Goal: Information Seeking & Learning: Learn about a topic

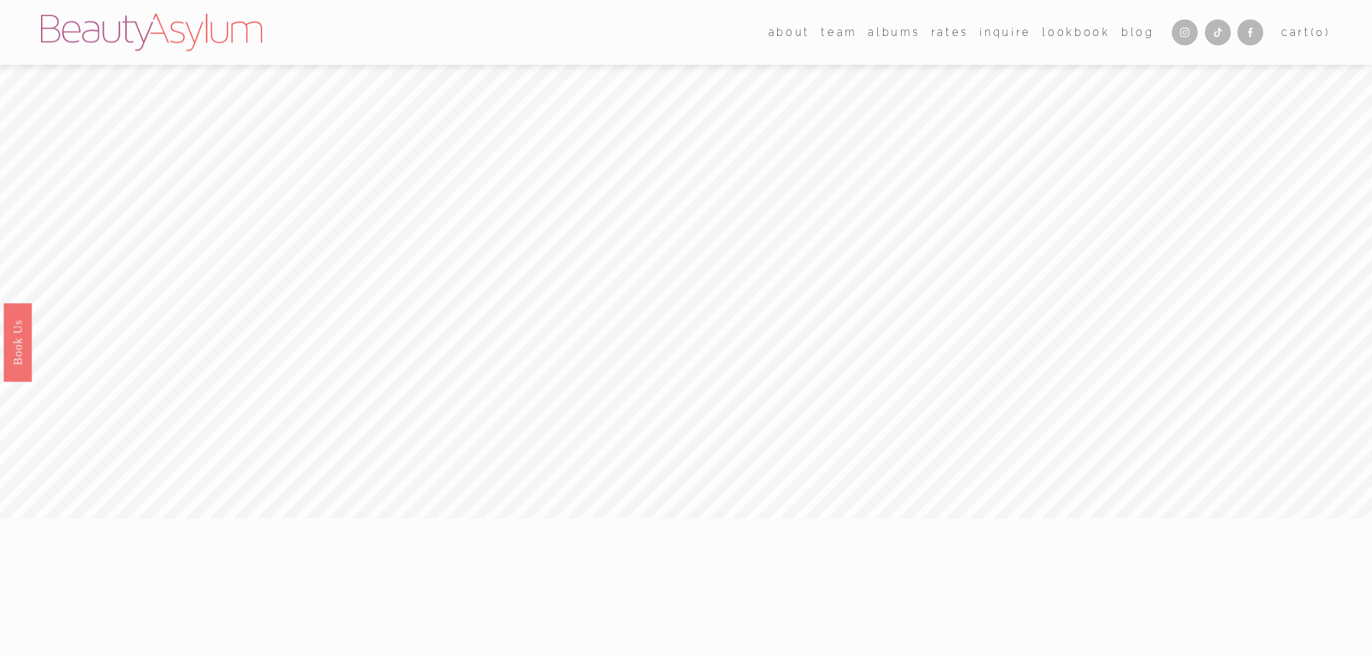
click at [0, 0] on link "[GEOGRAPHIC_DATA]" at bounding box center [0, 0] width 0 height 0
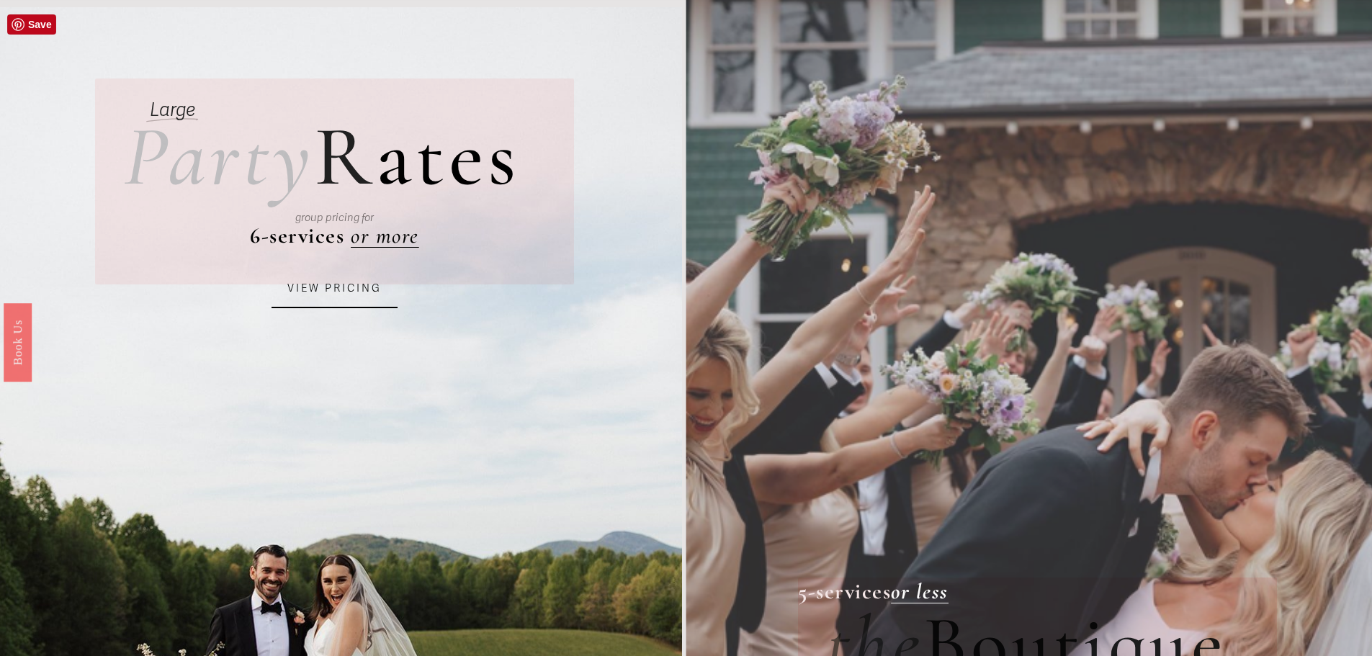
click at [336, 292] on link "VIEW PRICING" at bounding box center [334, 288] width 126 height 39
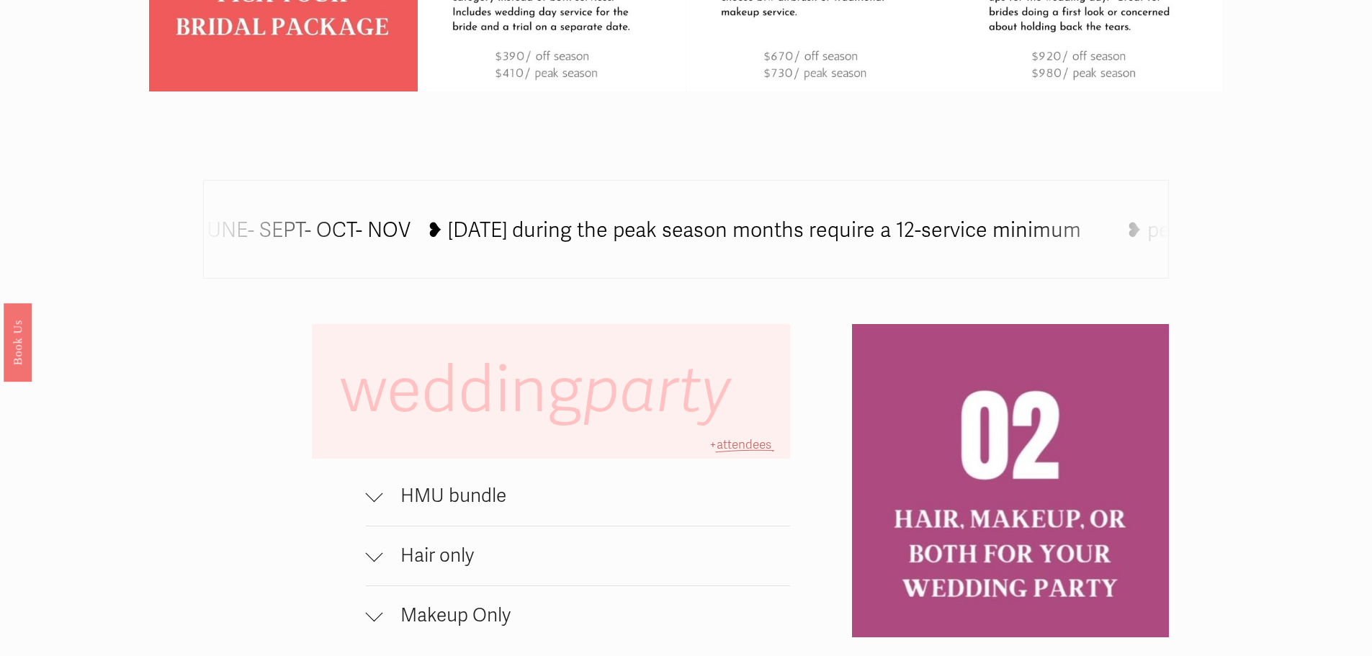
scroll to position [1080, 0]
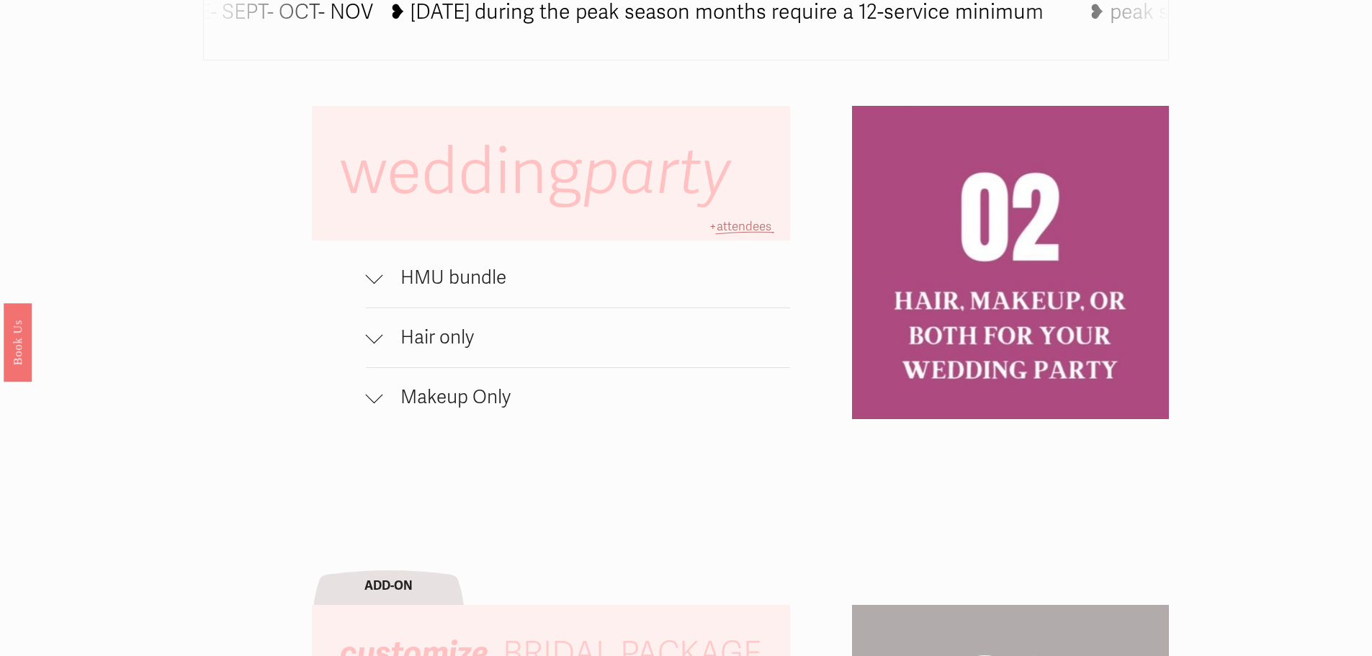
click at [429, 278] on span "HMU bundle" at bounding box center [587, 277] width 408 height 23
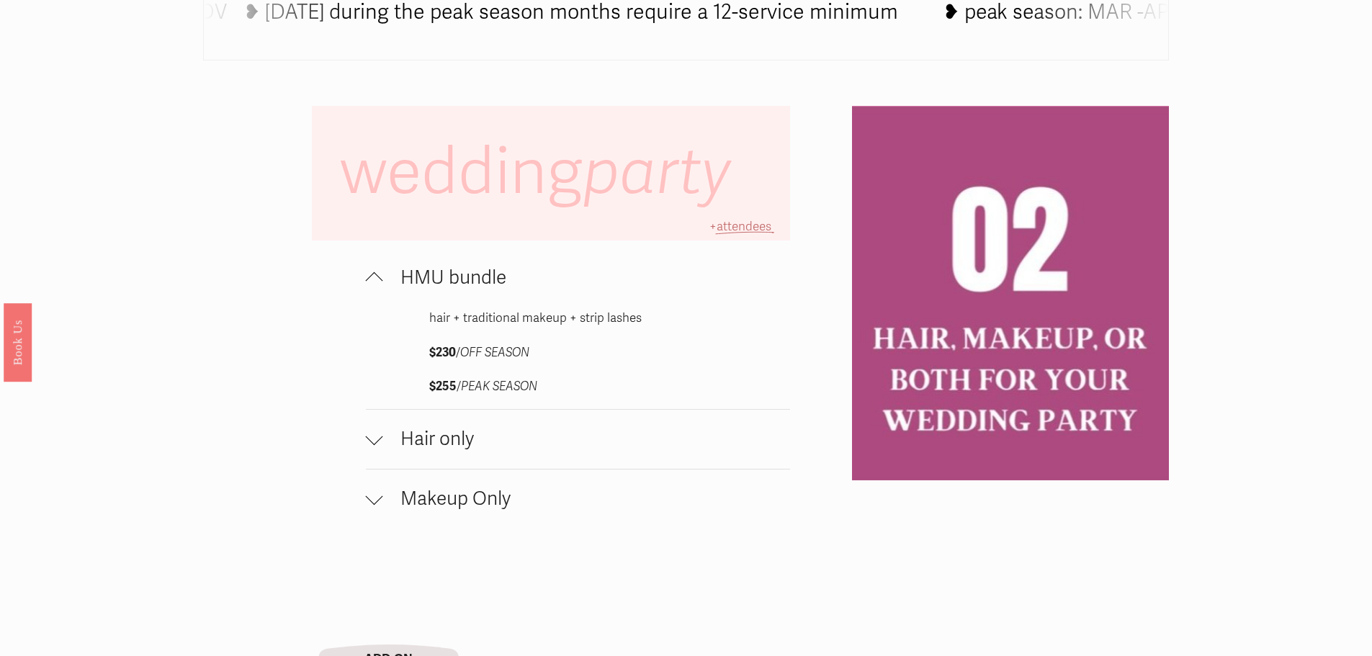
click at [429, 279] on span "HMU bundle" at bounding box center [587, 277] width 408 height 23
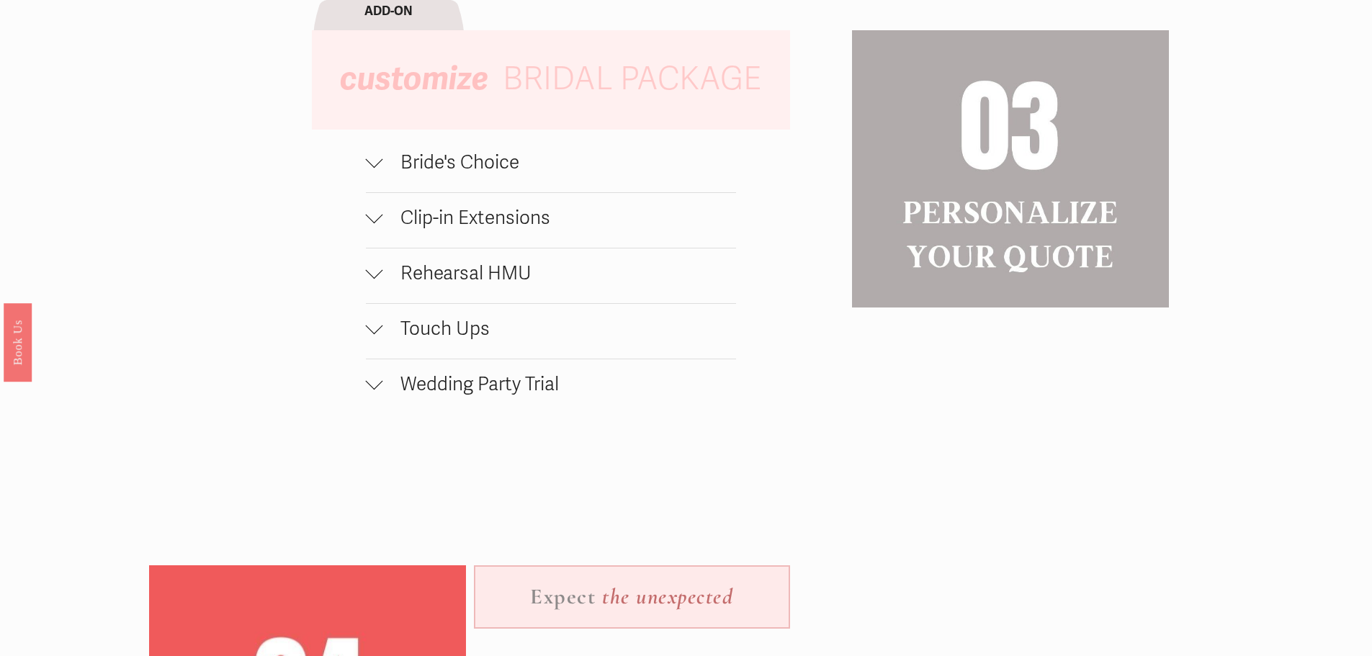
scroll to position [1656, 0]
click at [459, 184] on button "Bride's Choice" at bounding box center [551, 163] width 370 height 55
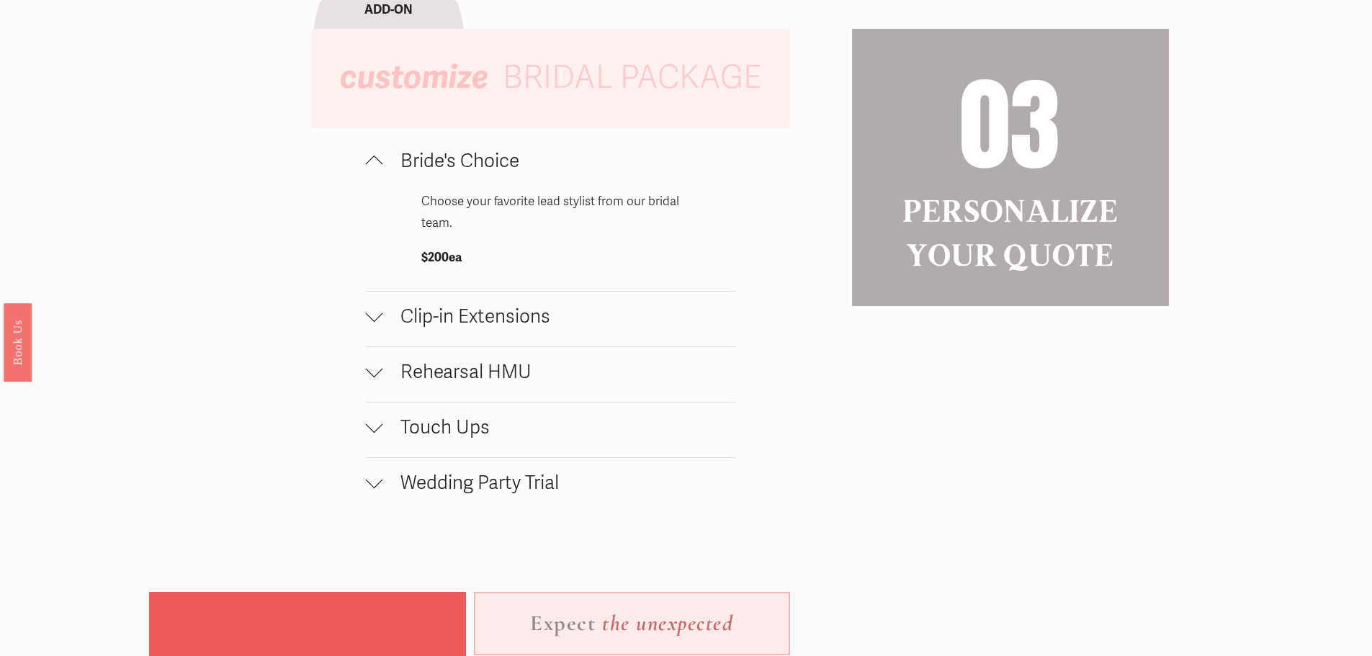
click at [459, 184] on button "Bride's Choice" at bounding box center [551, 163] width 370 height 55
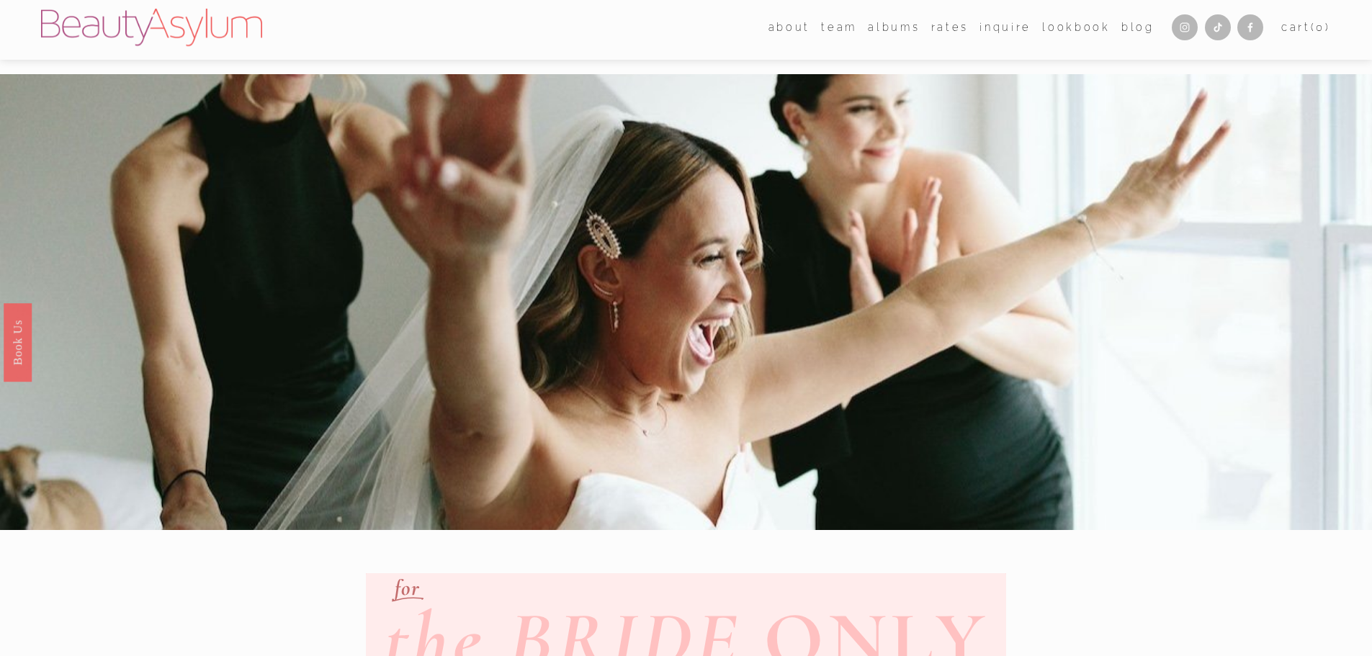
scroll to position [0, 0]
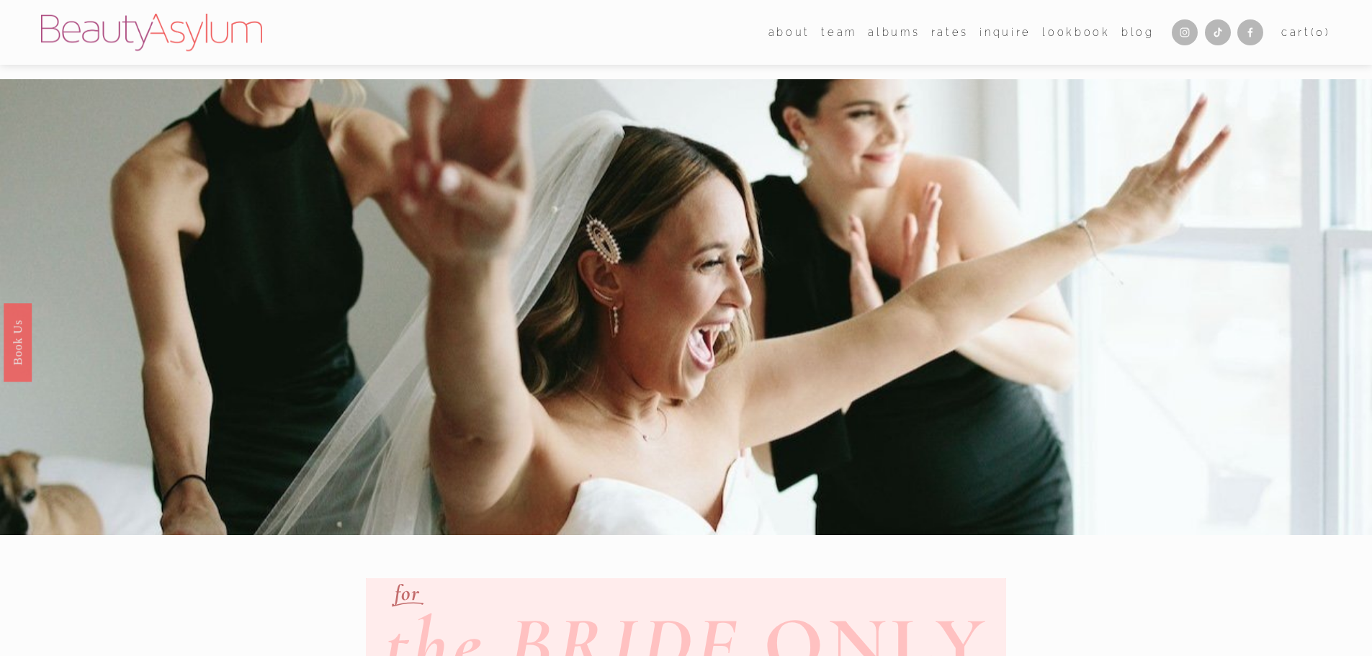
click at [949, 34] on link "Rates" at bounding box center [949, 32] width 37 height 21
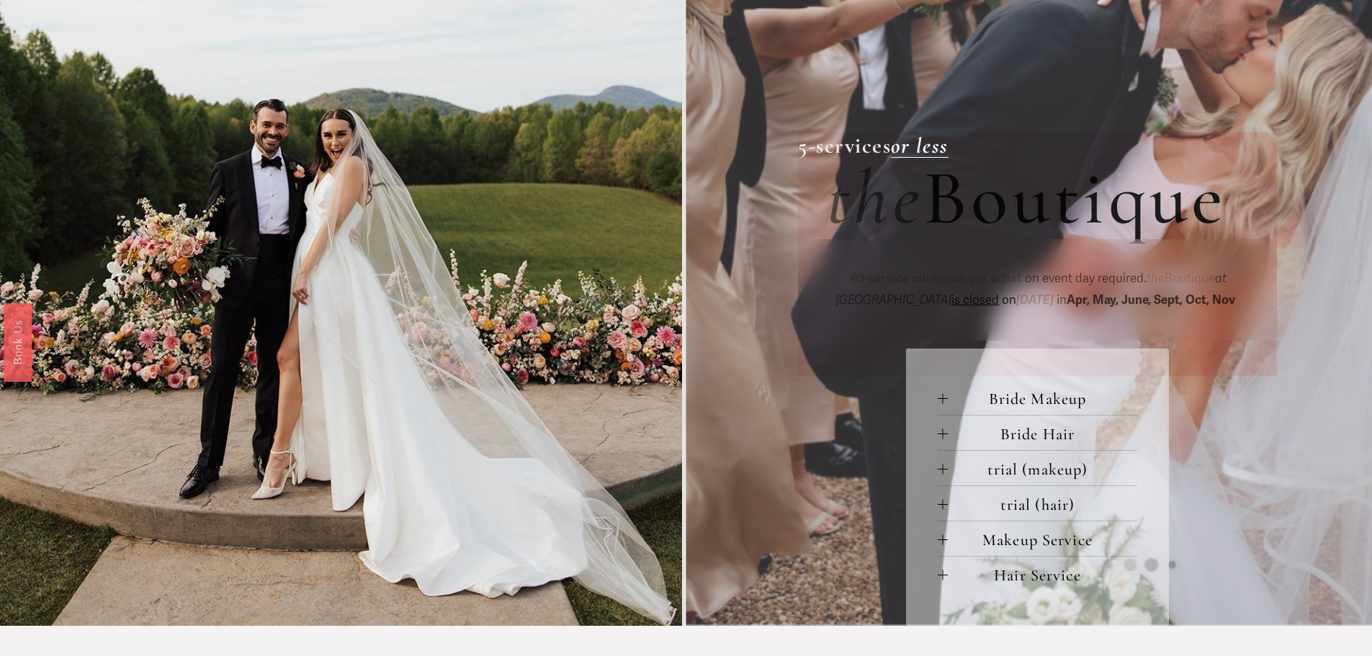
scroll to position [720, 0]
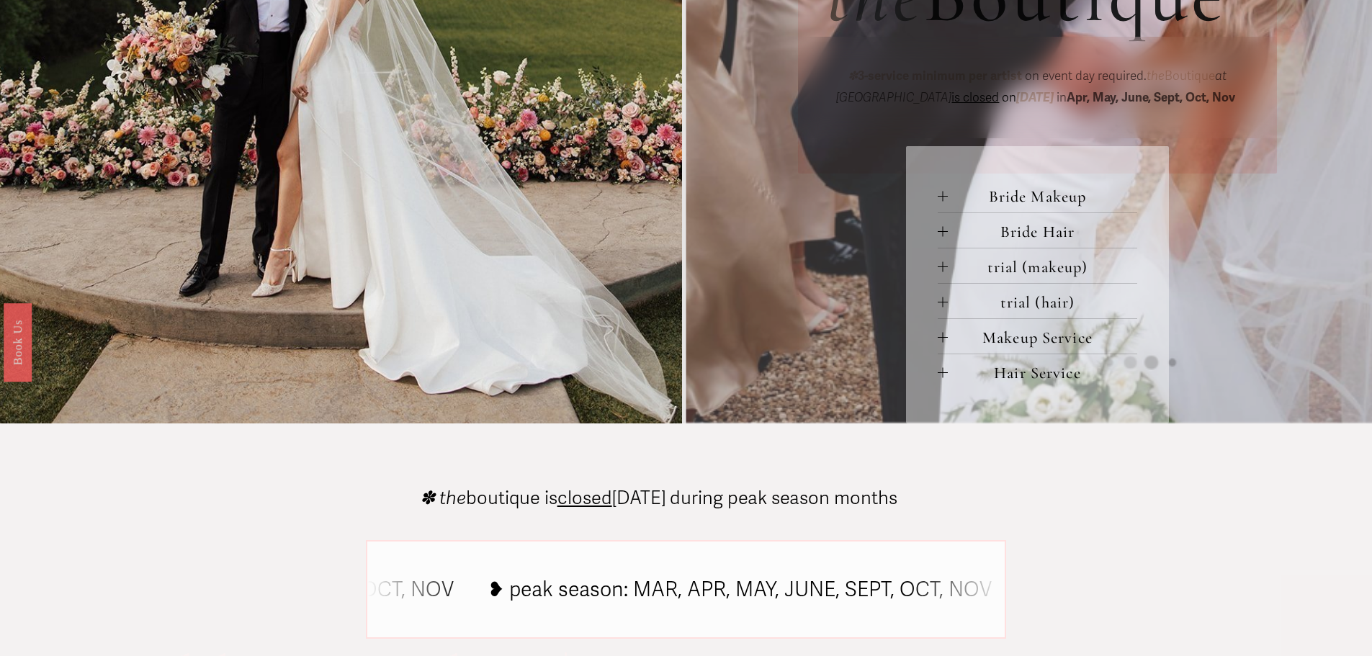
click at [938, 194] on button "Bride Makeup" at bounding box center [1037, 195] width 199 height 35
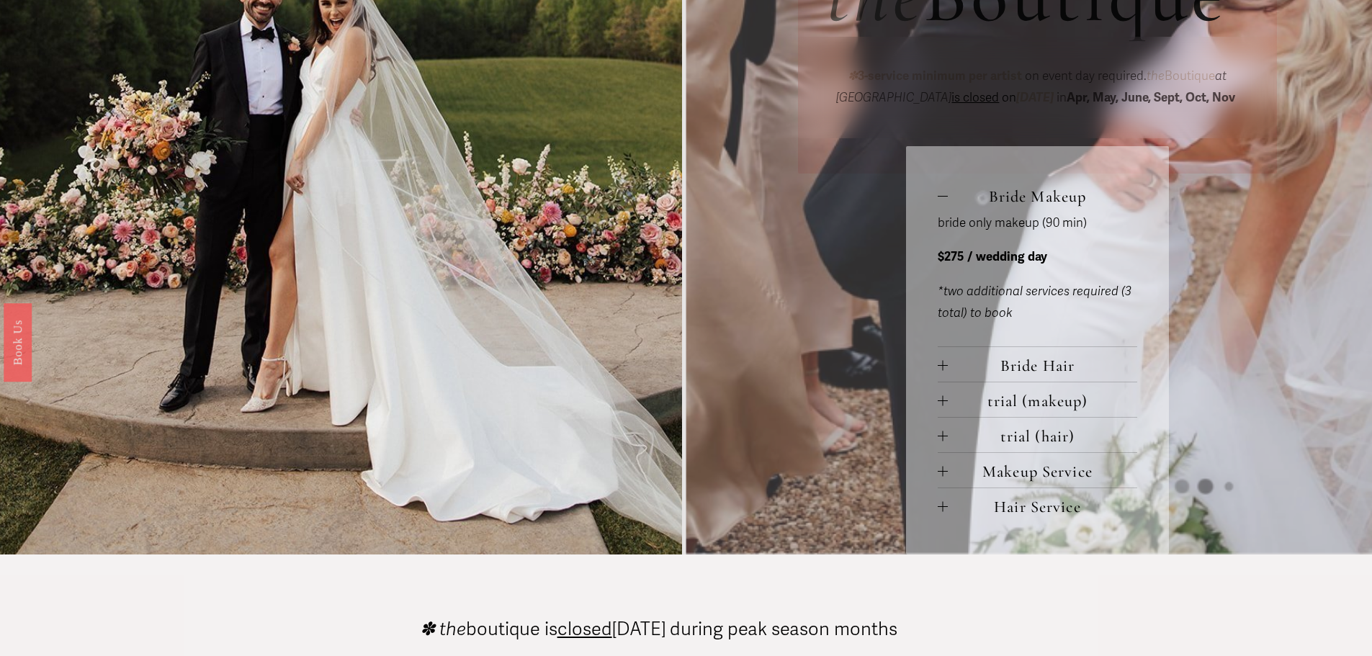
click at [952, 199] on span "Bride Makeup" at bounding box center [1042, 196] width 189 height 19
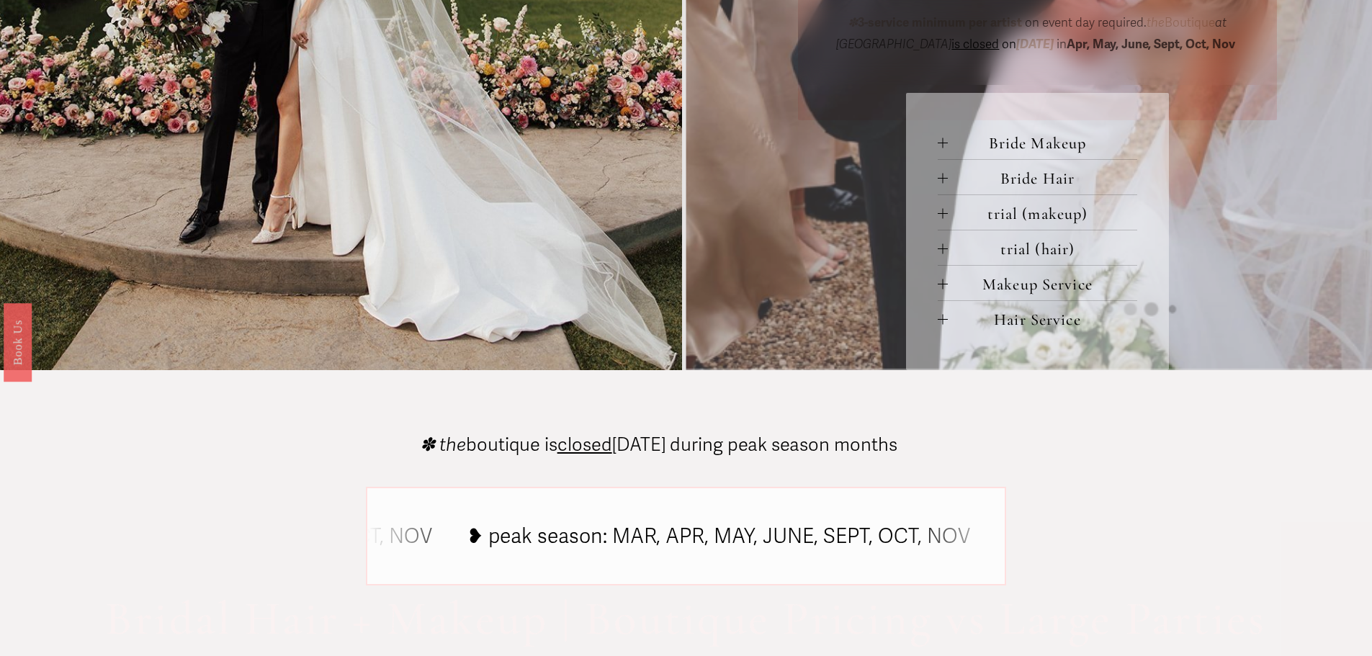
scroll to position [864, 0]
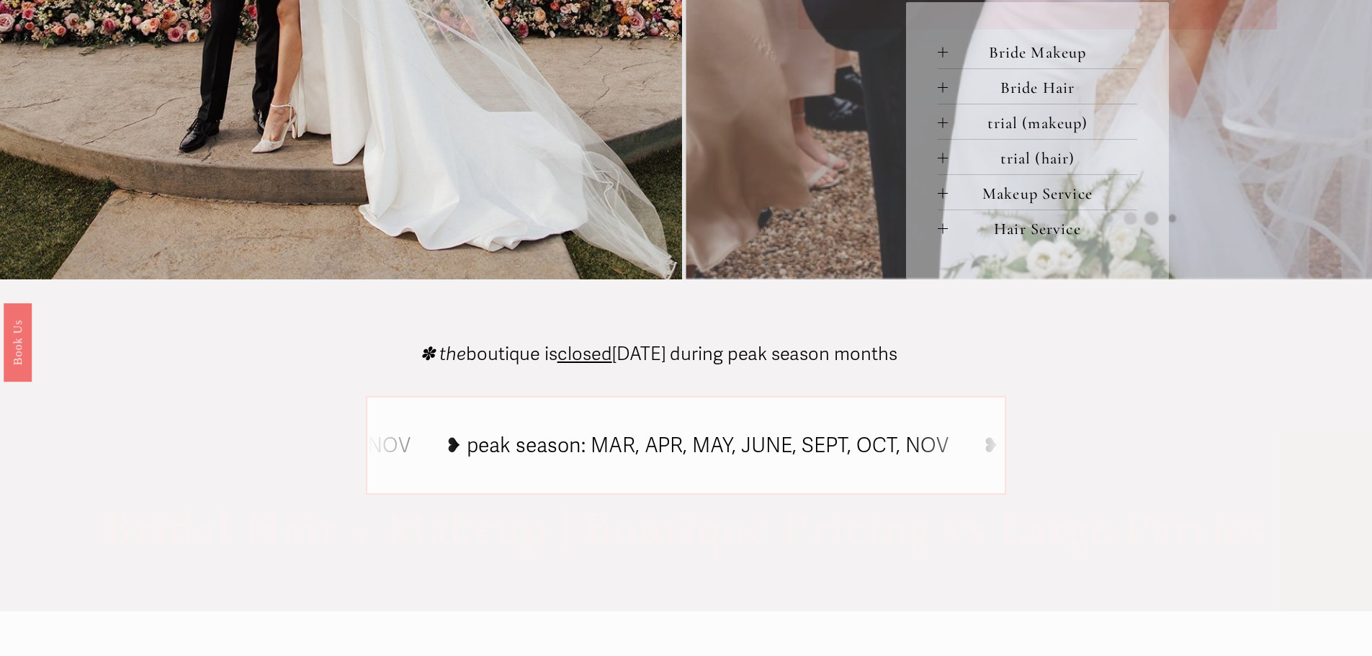
click at [948, 126] on span "trial (makeup)" at bounding box center [1042, 122] width 189 height 19
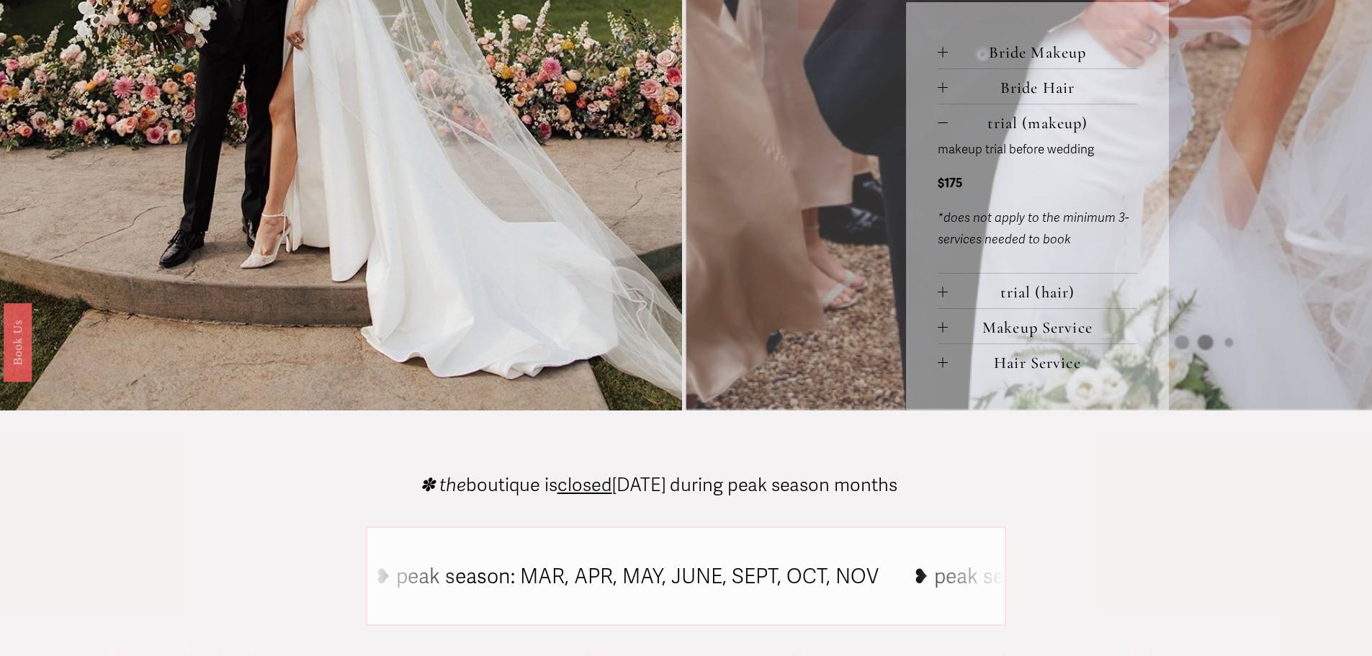
click at [948, 126] on span "trial (makeup)" at bounding box center [1042, 122] width 189 height 19
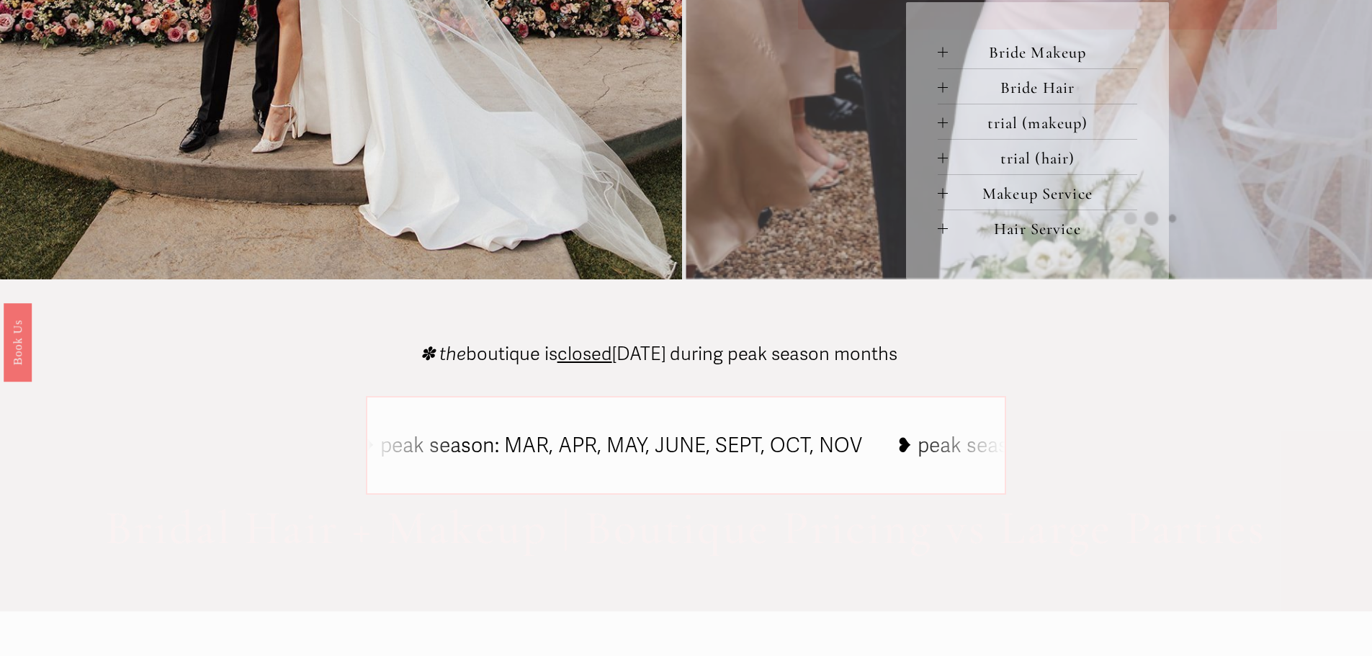
click at [944, 174] on button "trial (hair)" at bounding box center [1037, 157] width 199 height 35
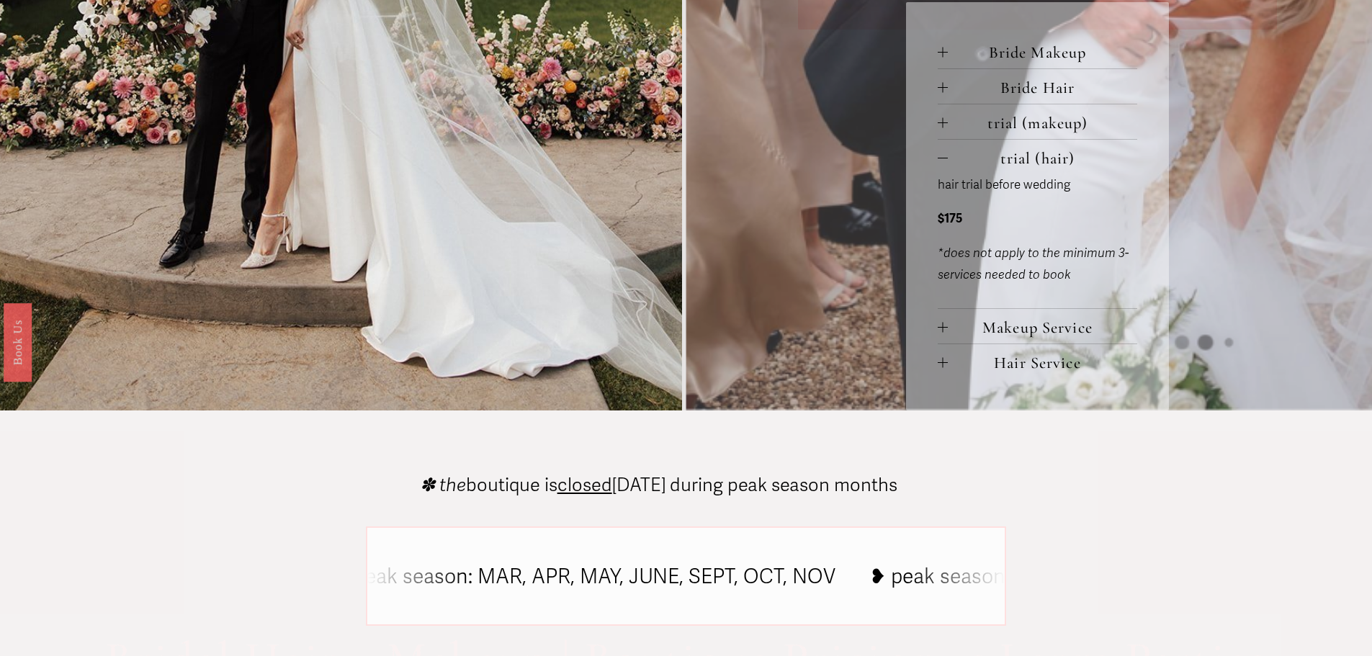
click at [945, 161] on div at bounding box center [943, 158] width 10 height 10
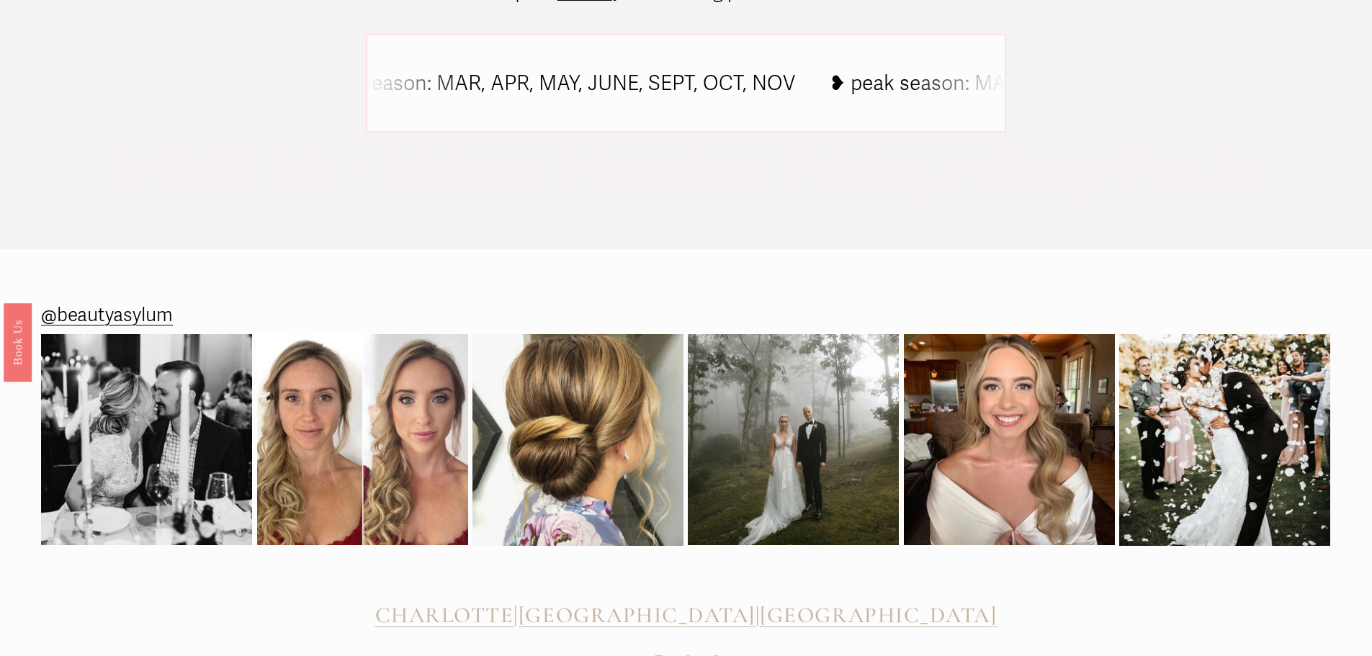
scroll to position [1296, 0]
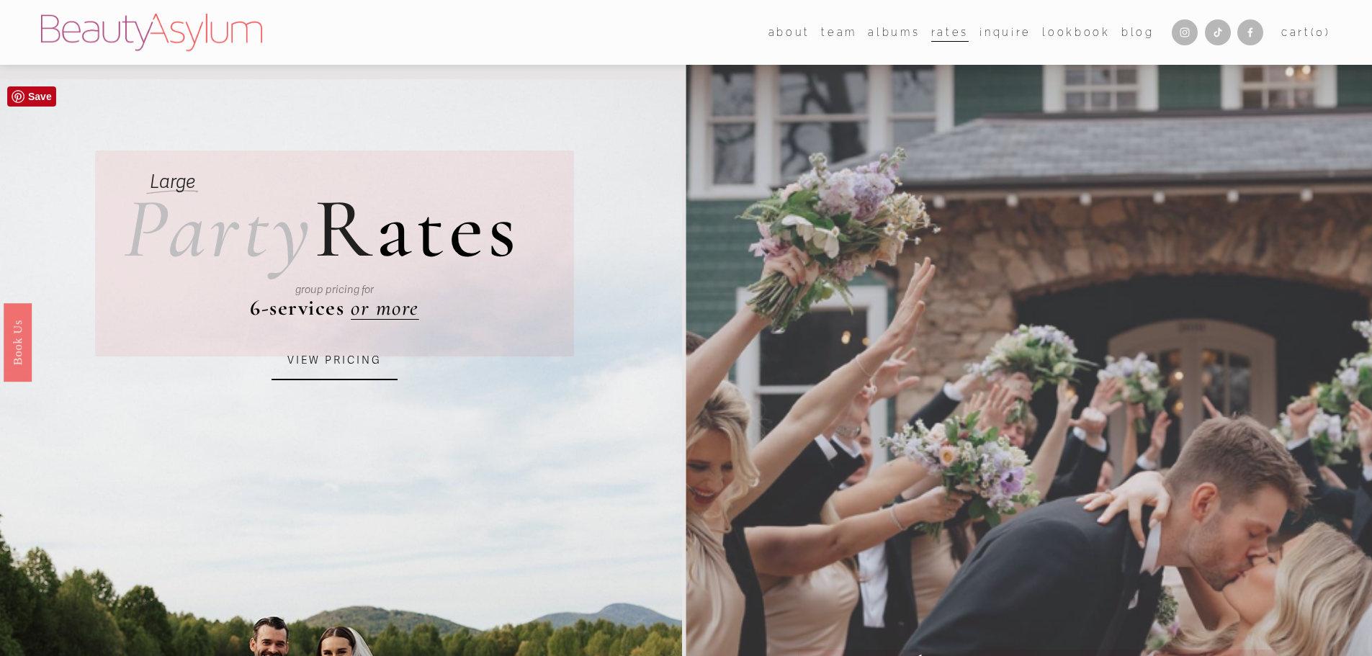
scroll to position [288, 0]
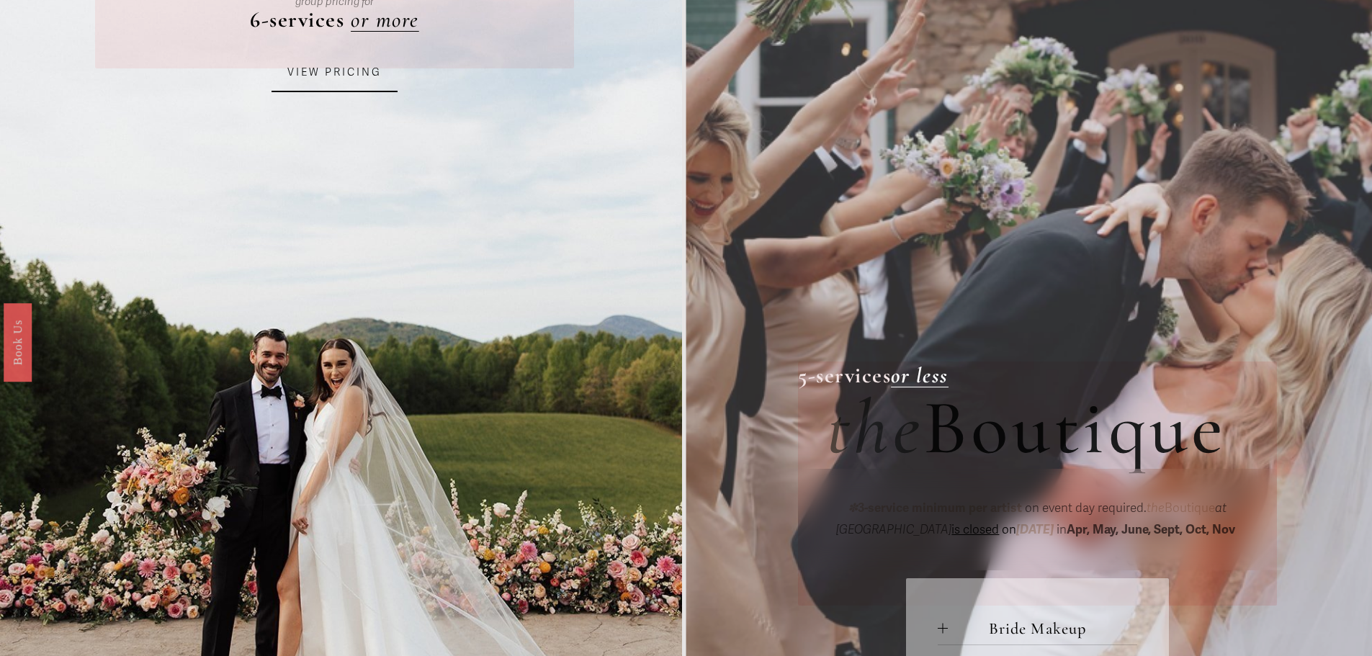
click at [333, 87] on link "VIEW PRICING" at bounding box center [334, 72] width 126 height 39
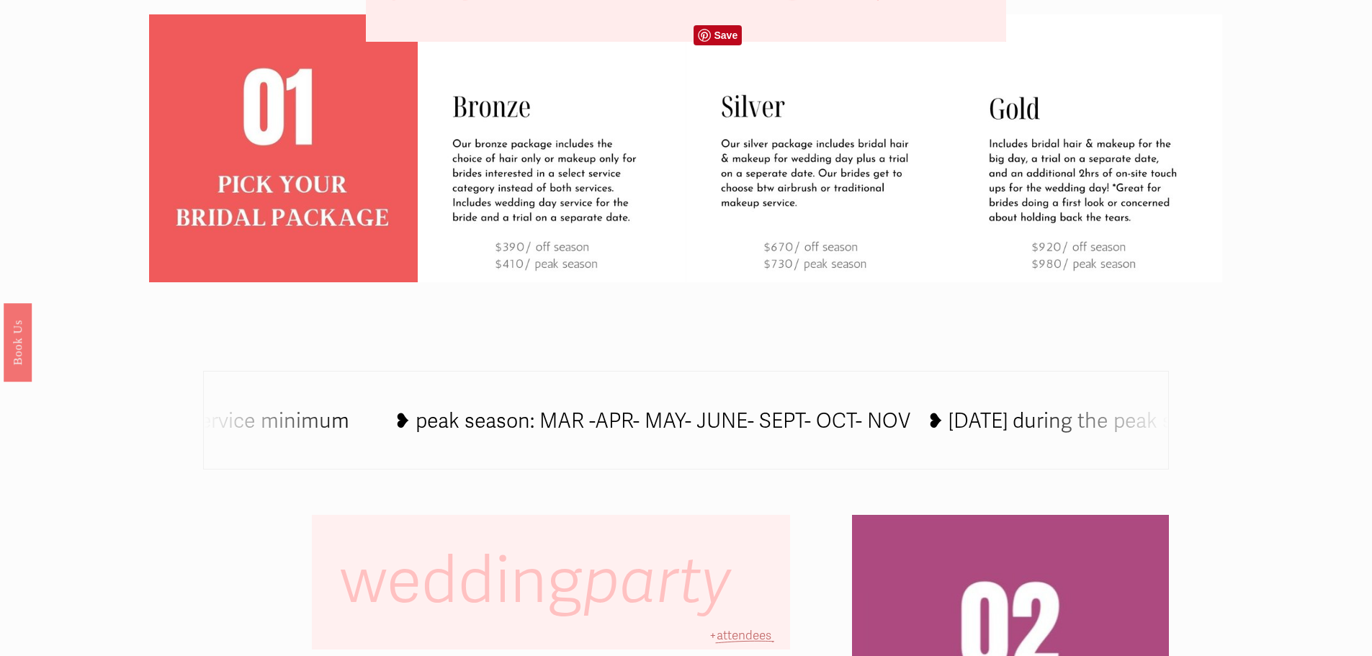
scroll to position [936, 0]
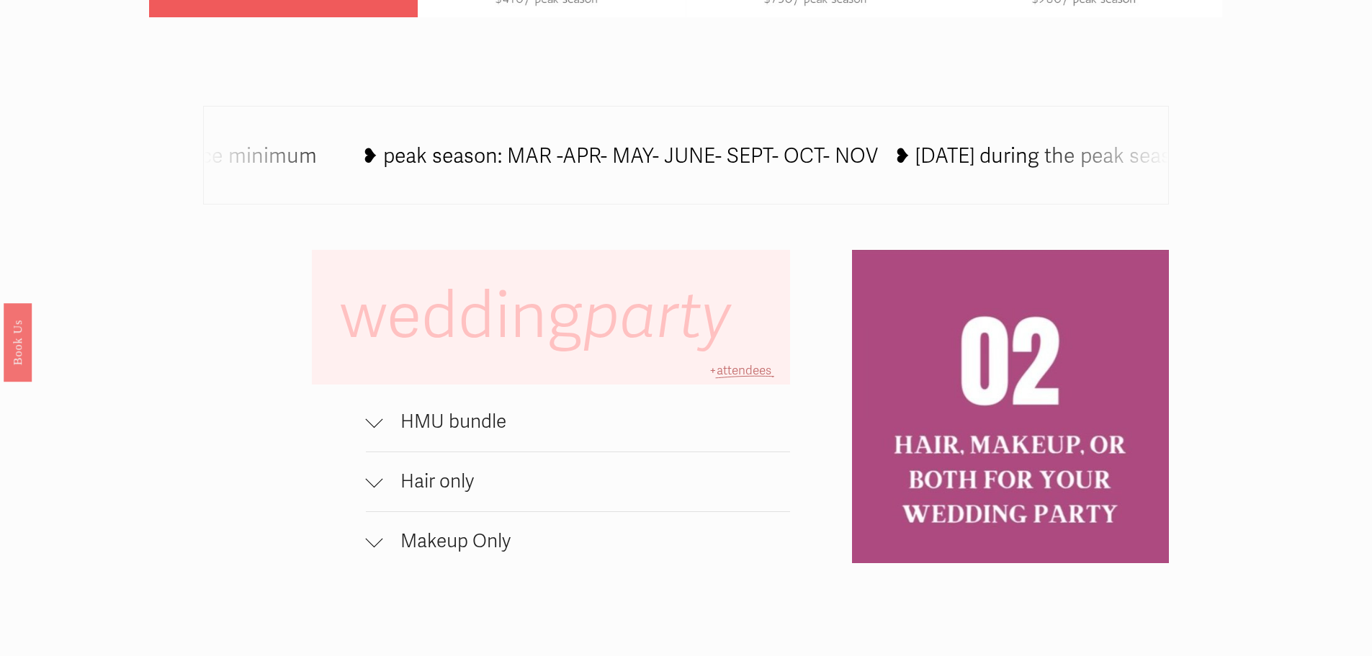
click at [522, 433] on span "HMU bundle" at bounding box center [587, 421] width 408 height 23
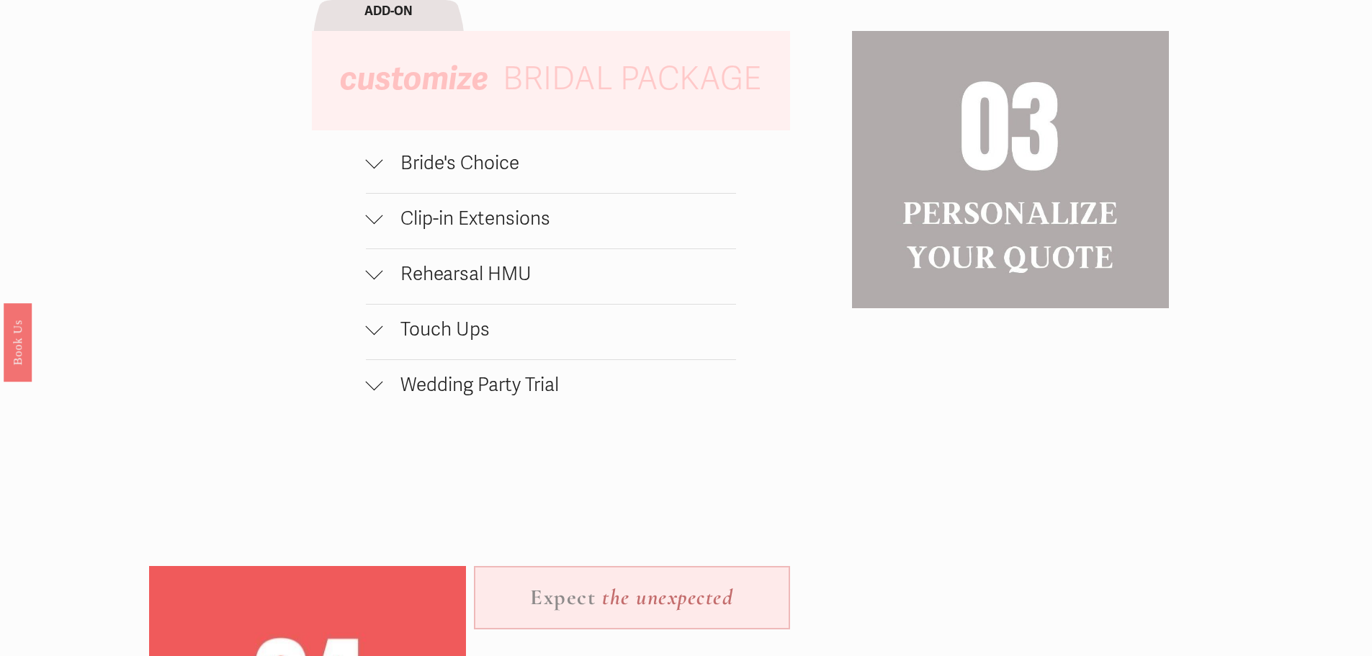
scroll to position [1656, 0]
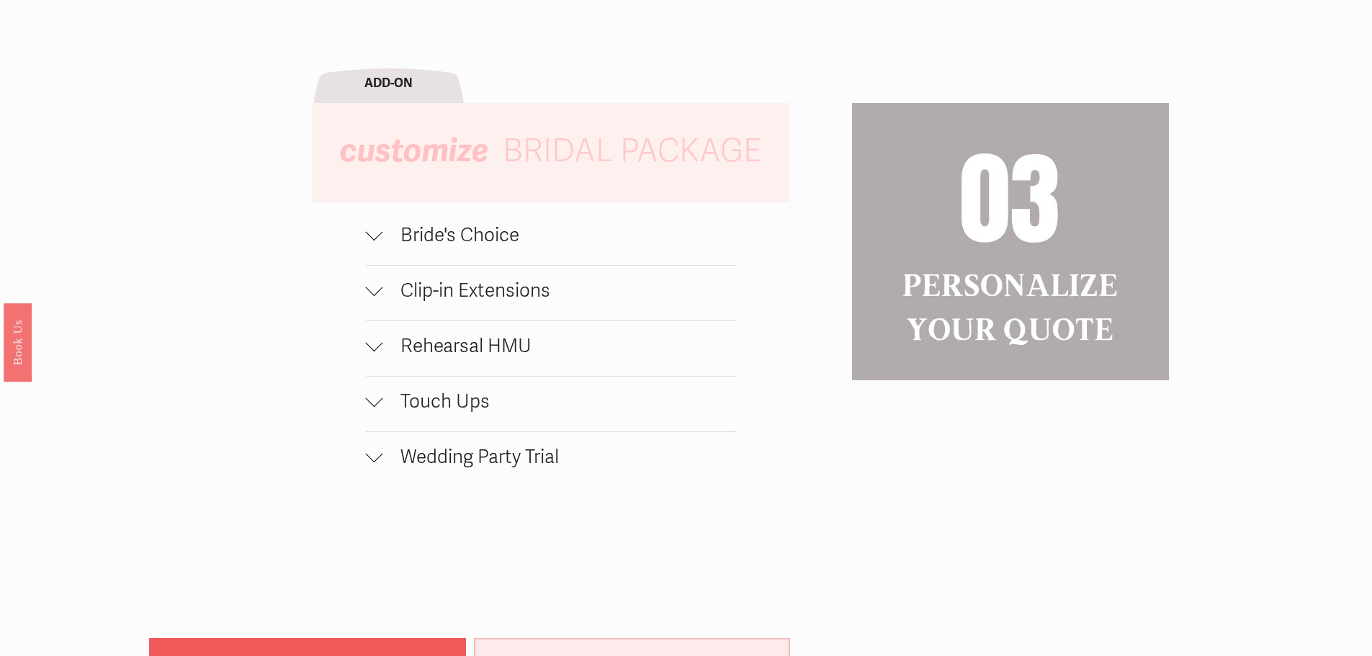
click at [458, 467] on span "Wedding Party Trial" at bounding box center [559, 457] width 353 height 23
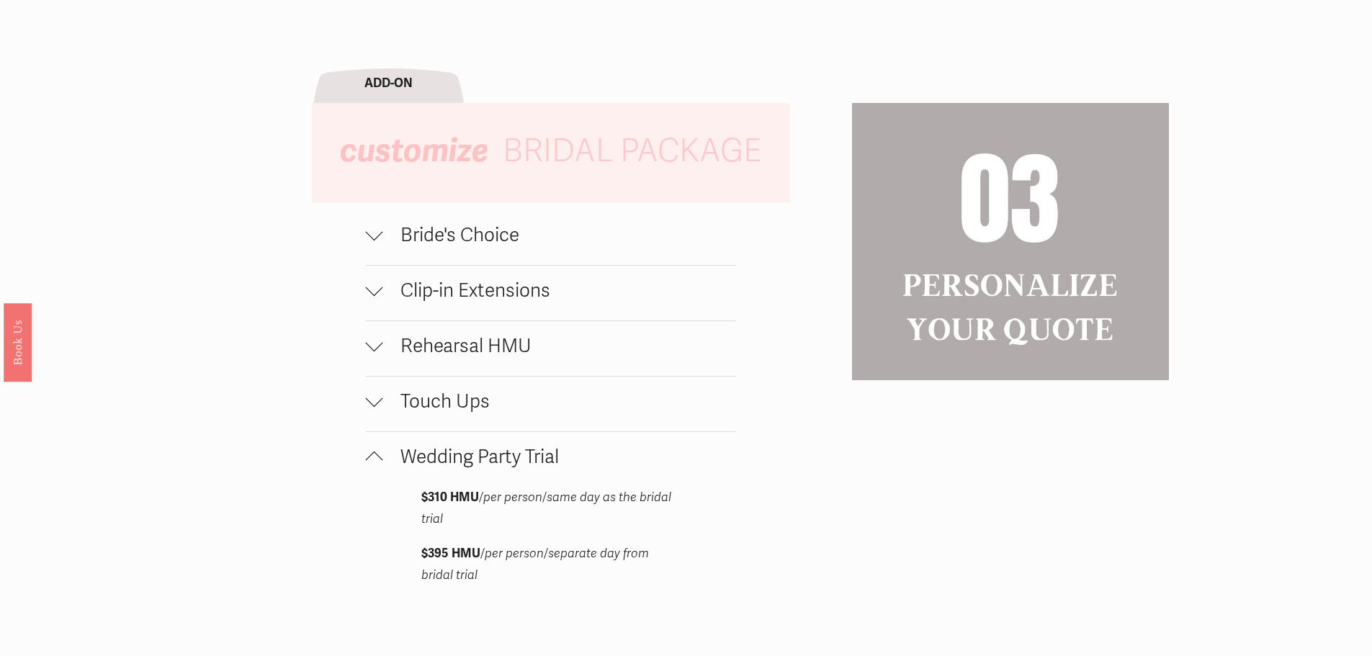
click at [458, 465] on span "Wedding Party Trial" at bounding box center [559, 457] width 353 height 23
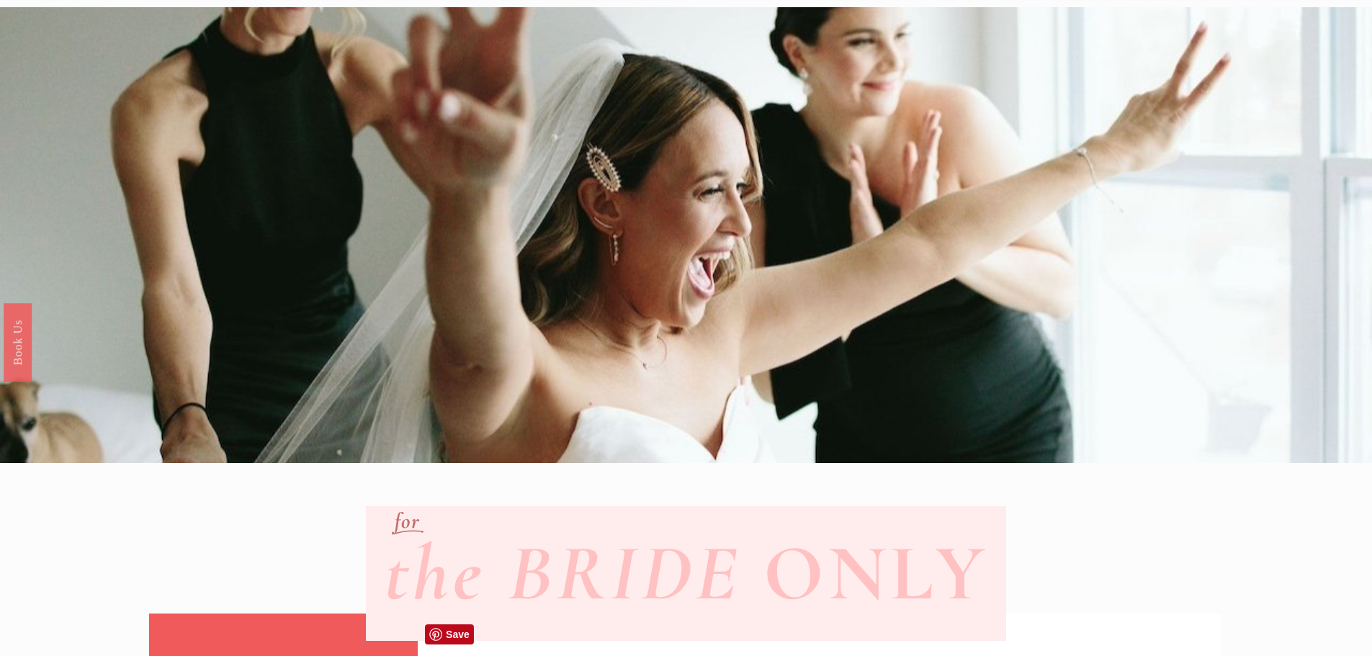
scroll to position [0, 0]
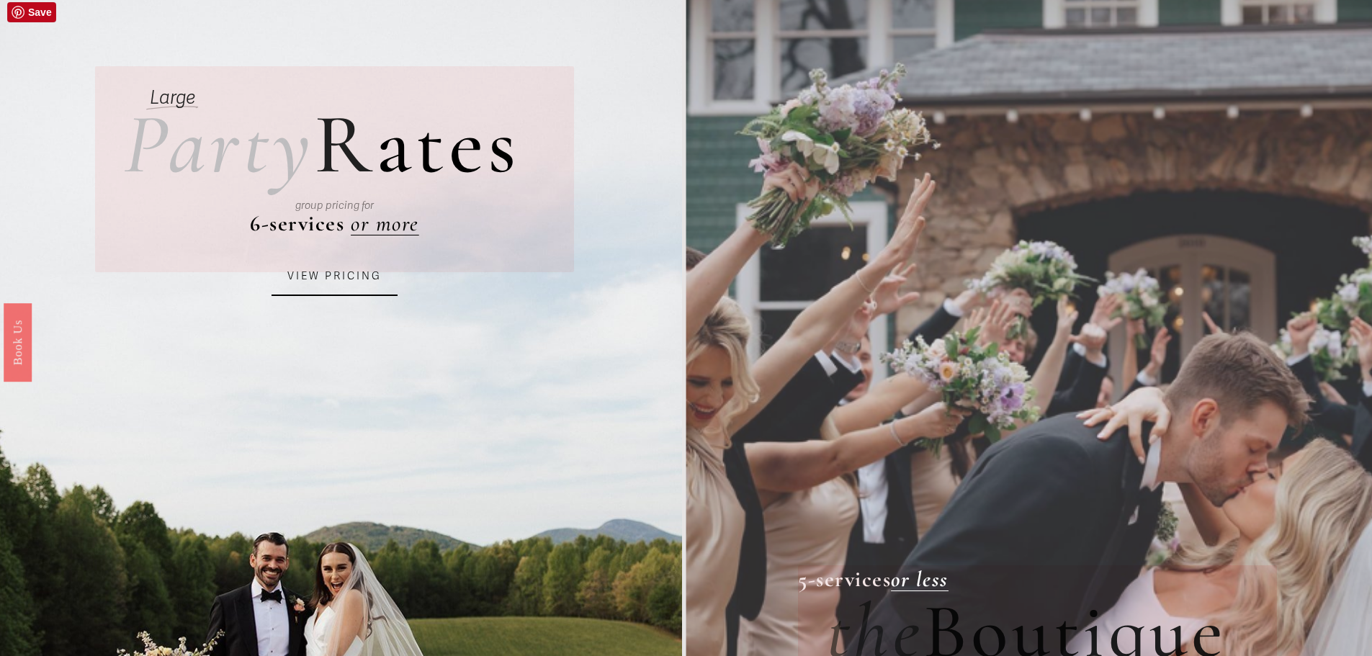
scroll to position [72, 0]
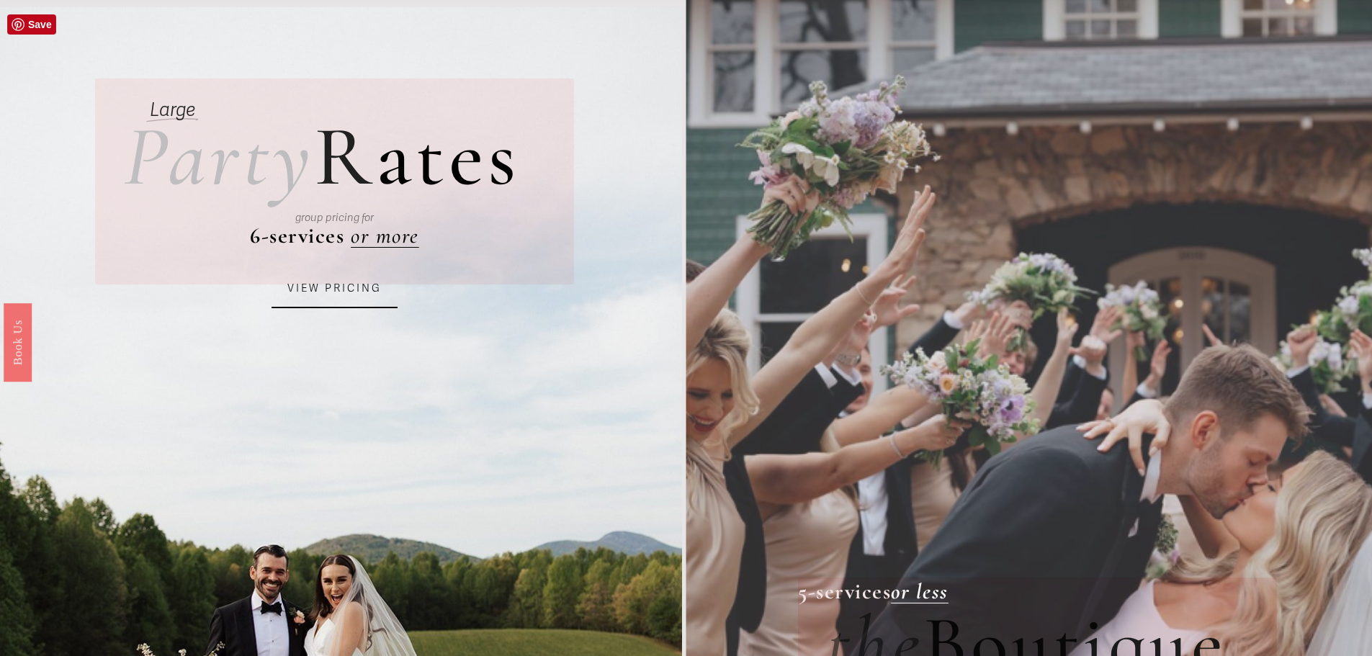
click at [332, 307] on link "VIEW PRICING" at bounding box center [334, 288] width 126 height 39
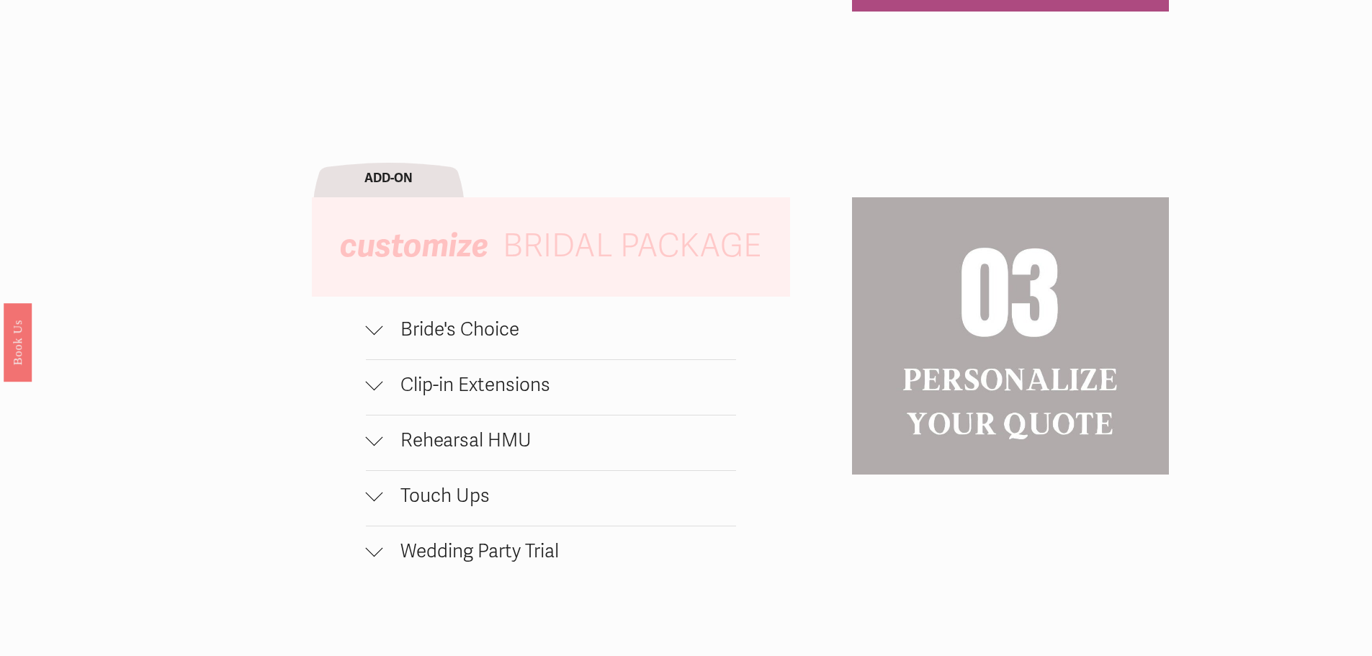
scroll to position [1512, 0]
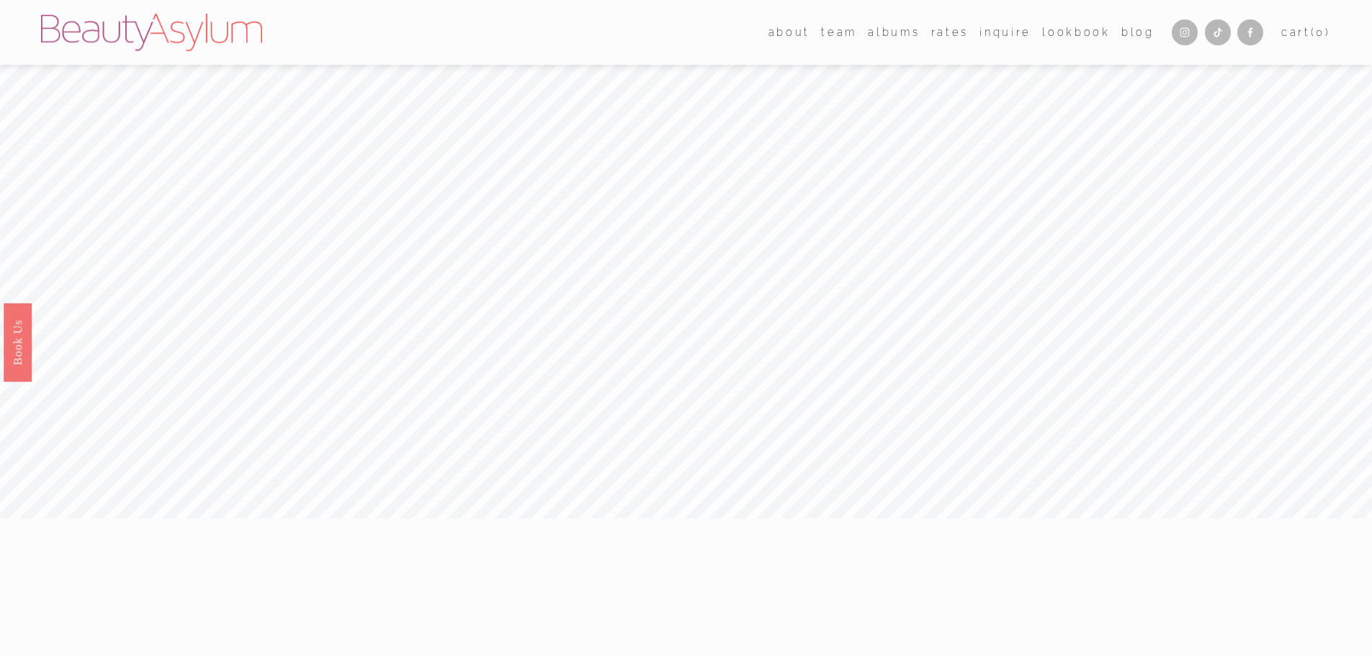
click at [945, 35] on link "Rates" at bounding box center [949, 32] width 37 height 21
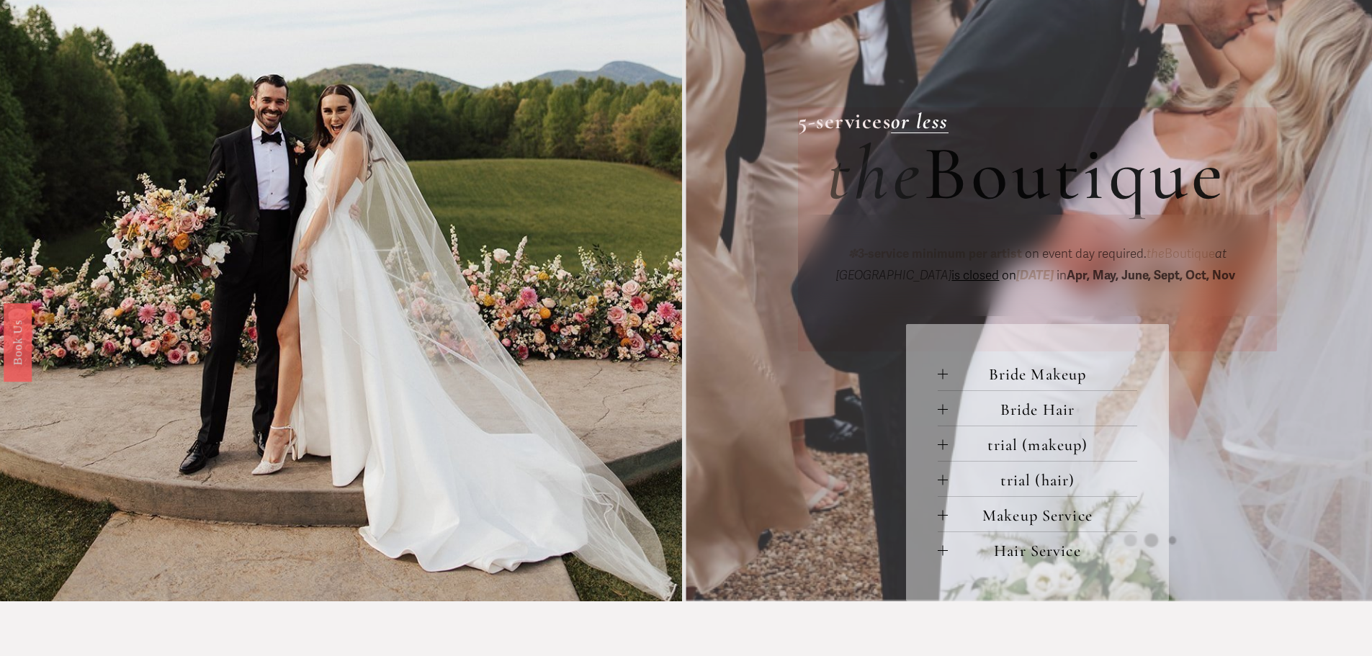
scroll to position [320, 0]
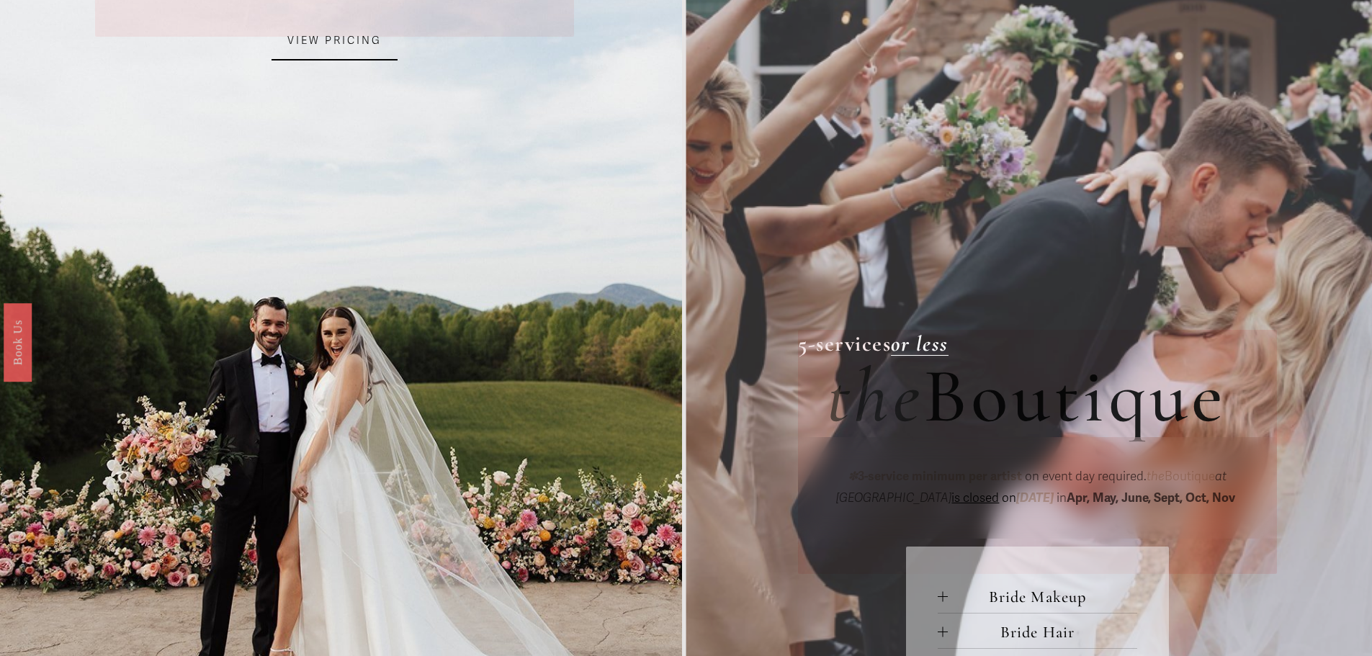
click at [371, 41] on link "VIEW PRICING" at bounding box center [334, 41] width 126 height 39
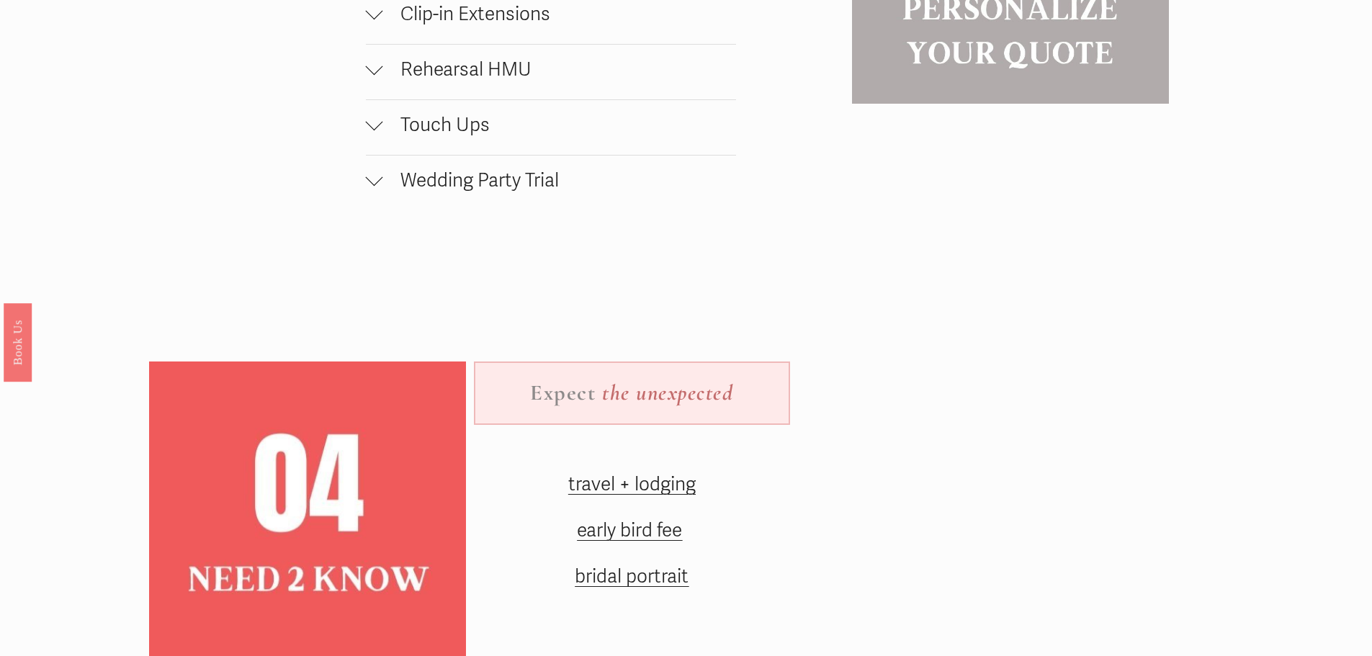
scroll to position [2088, 0]
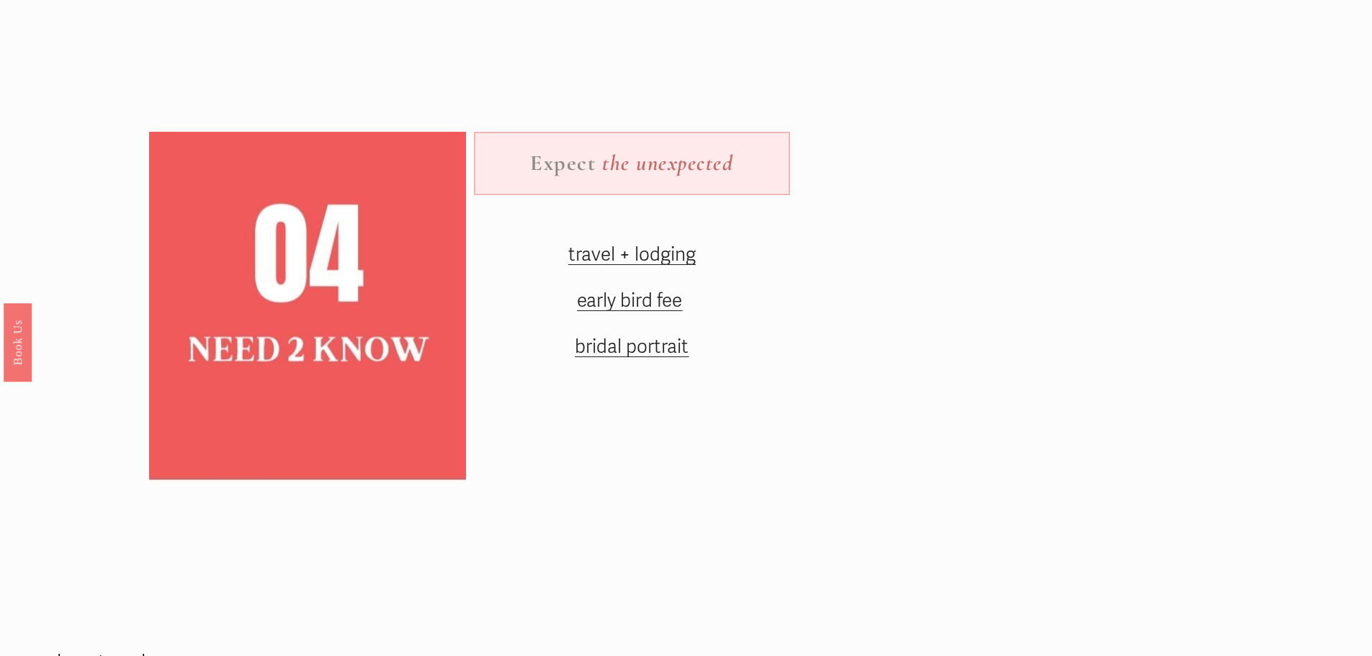
click at [600, 359] on span "bridal portrait" at bounding box center [632, 347] width 114 height 23
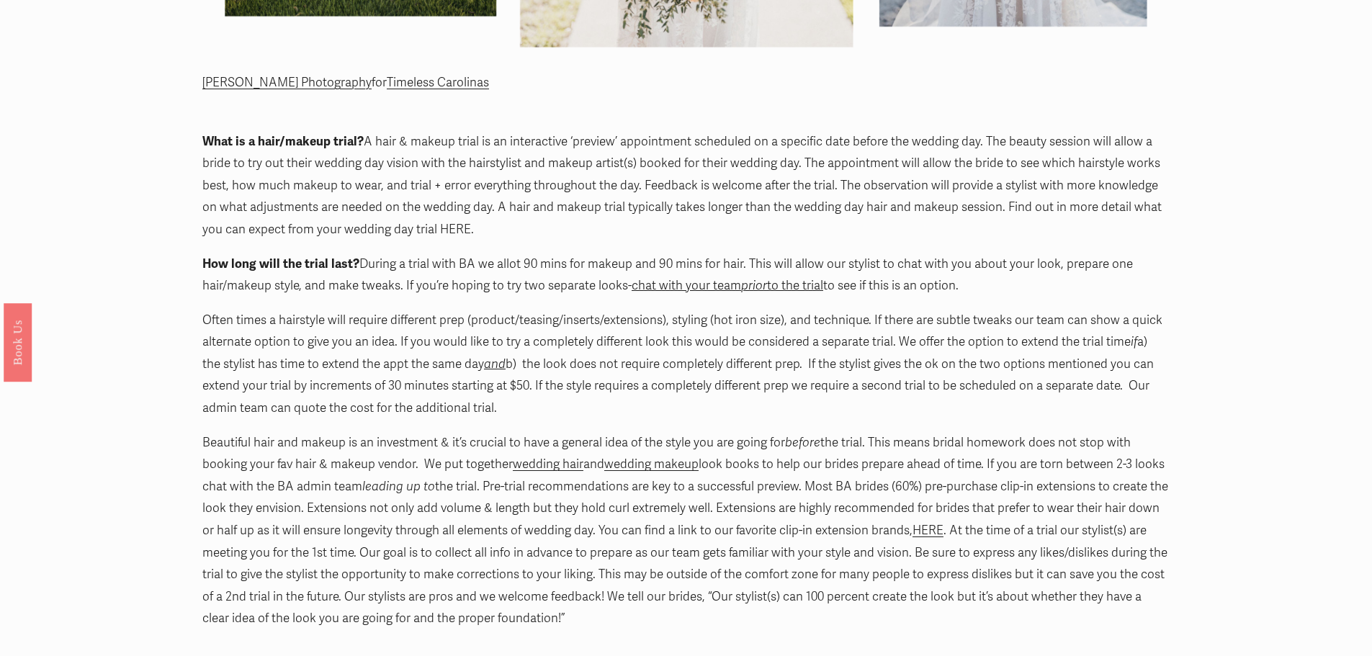
scroll to position [1152, 0]
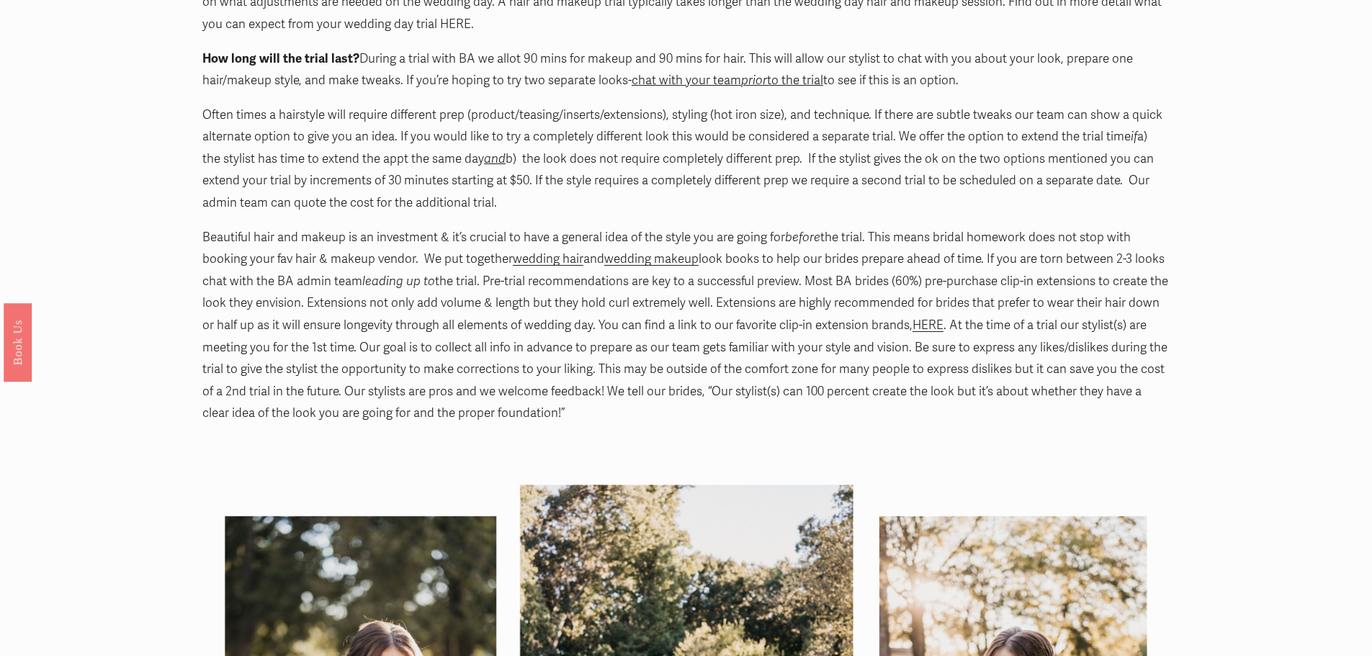
drag, startPoint x: 205, startPoint y: 118, endPoint x: 521, endPoint y: 202, distance: 327.9
click at [521, 202] on p "Often times a hairstyle will require different prep (product/teasing/inserts/ex…" at bounding box center [685, 159] width 967 height 110
click at [329, 146] on p "Often times a hairstyle will require different prep (product/teasing/inserts/ex…" at bounding box center [685, 159] width 967 height 110
drag, startPoint x: 270, startPoint y: 254, endPoint x: 267, endPoint y: 239, distance: 15.4
click at [269, 251] on p "Beautiful hair and makeup is an investment & it’s crucial to have a general ide…" at bounding box center [685, 326] width 967 height 198
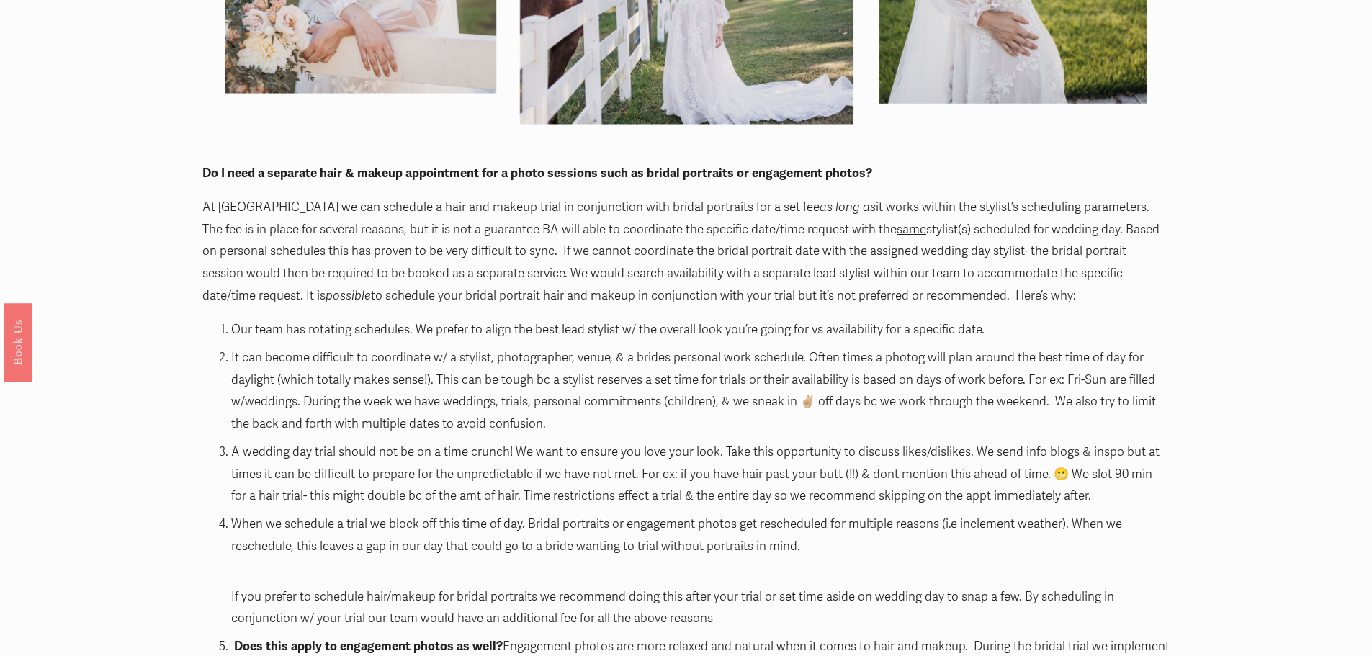
scroll to position [2016, 0]
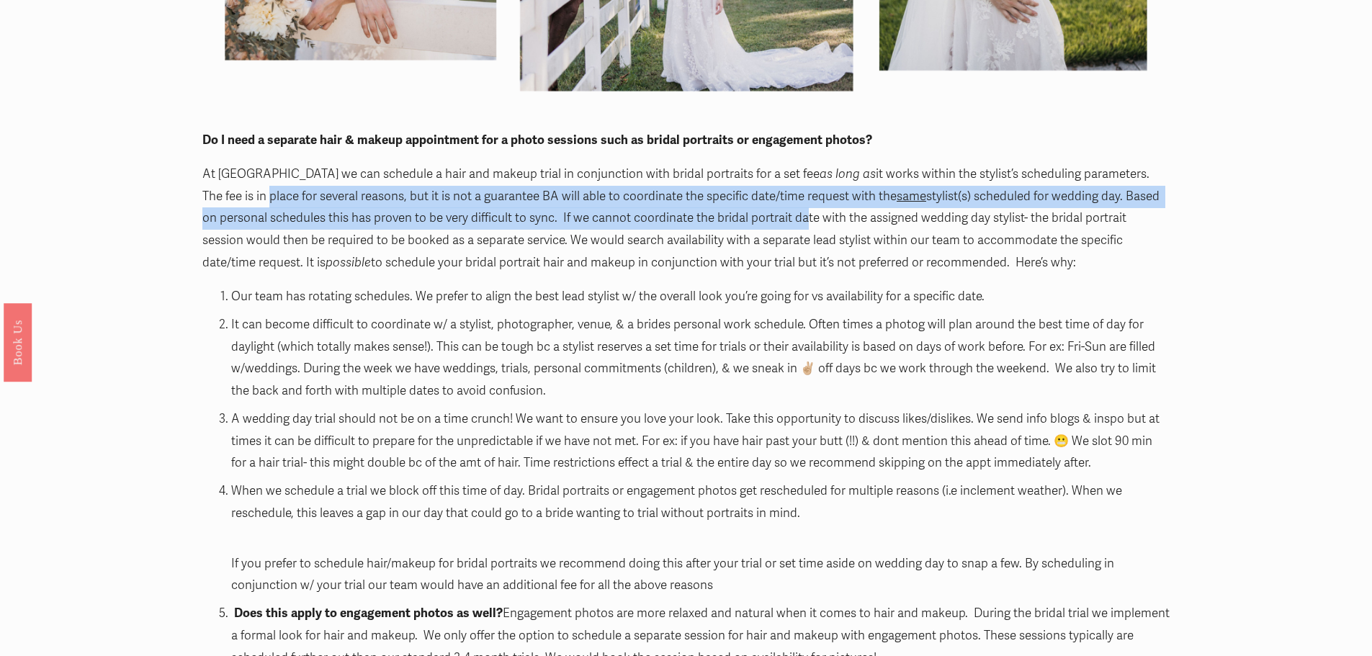
drag, startPoint x: 210, startPoint y: 199, endPoint x: 786, endPoint y: 218, distance: 577.1
click at [786, 218] on p "At Beauty Asylum we can schedule a hair and makeup trial in conjunction with br…" at bounding box center [685, 218] width 967 height 110
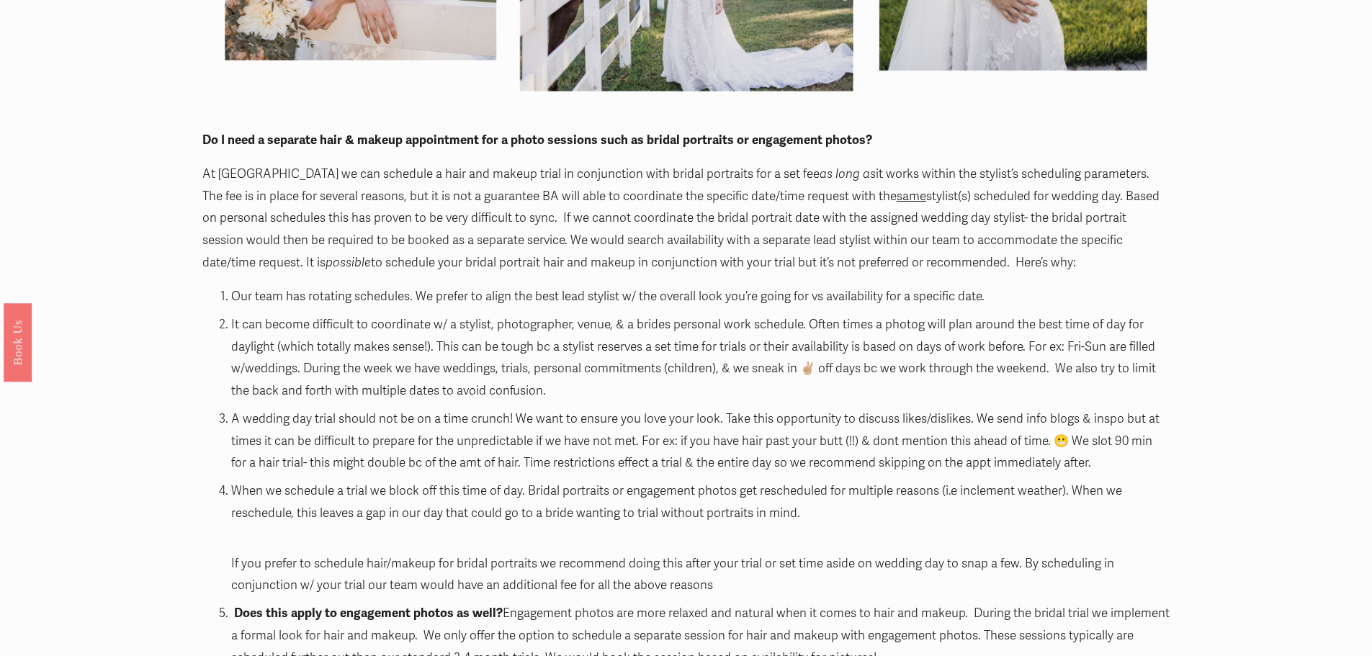
click at [600, 267] on p "At Beauty Asylum we can schedule a hair and makeup trial in conjunction with br…" at bounding box center [685, 218] width 967 height 110
drag, startPoint x: 552, startPoint y: 222, endPoint x: 1100, endPoint y: 263, distance: 549.5
click at [1100, 263] on p "At Beauty Asylum we can schedule a hair and makeup trial in conjunction with br…" at bounding box center [685, 218] width 967 height 110
click at [600, 252] on p "At Beauty Asylum we can schedule a hair and makeup trial in conjunction with br…" at bounding box center [685, 218] width 967 height 110
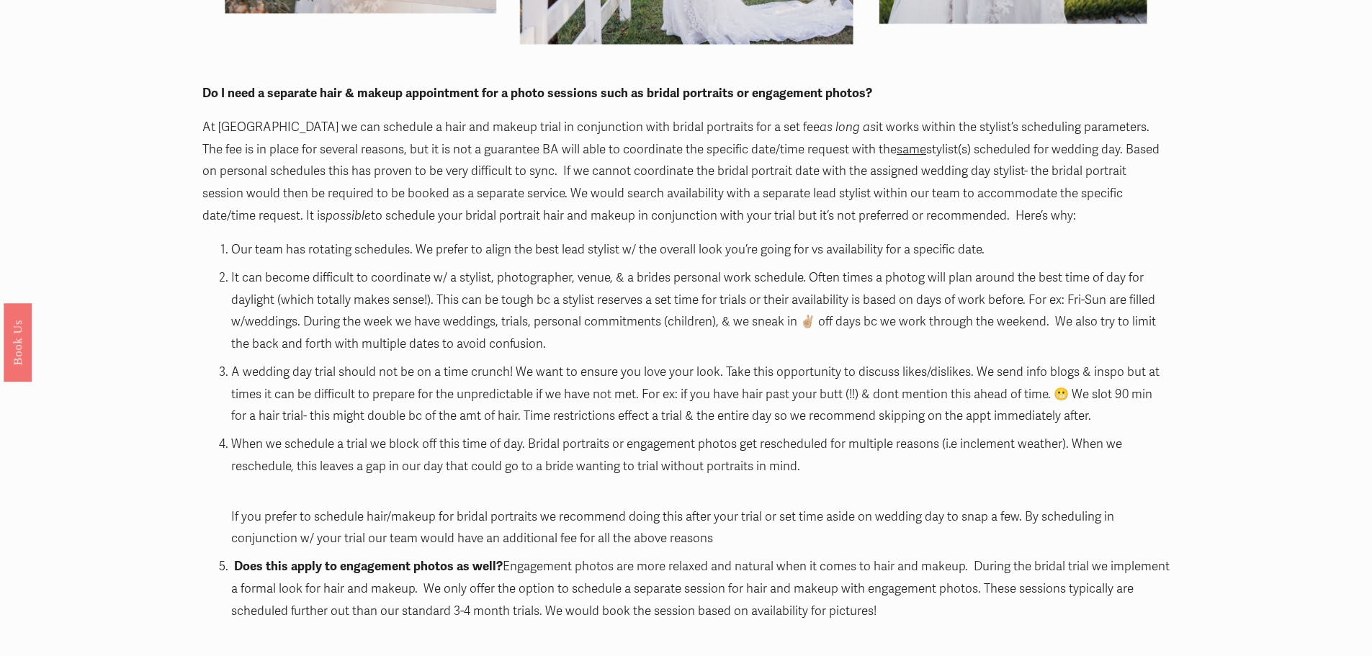
scroll to position [2088, 0]
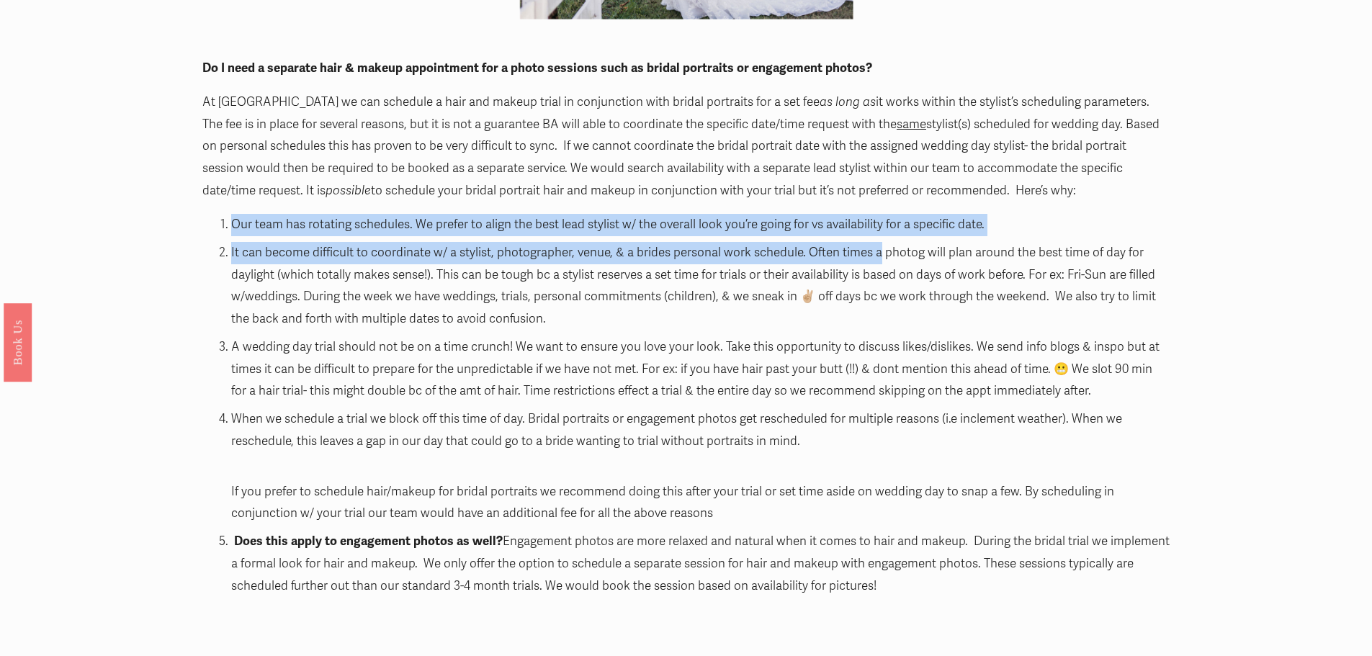
drag, startPoint x: 233, startPoint y: 225, endPoint x: 879, endPoint y: 248, distance: 647.1
click at [879, 248] on ol "Our team has rotating schedules. We prefer to align the best lead stylist w/ th…" at bounding box center [685, 419] width 967 height 411
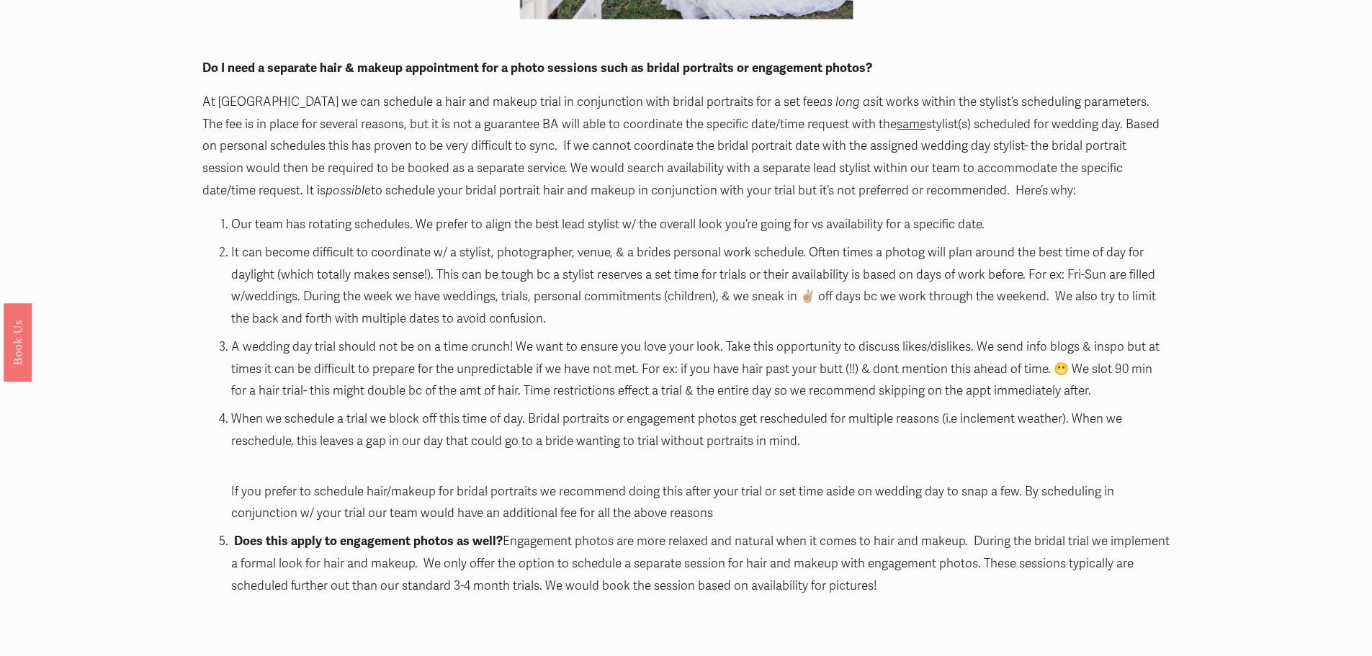
click at [453, 349] on p "A wedding day trial should not be on a time crunch! We want to ensure you love …" at bounding box center [700, 369] width 938 height 66
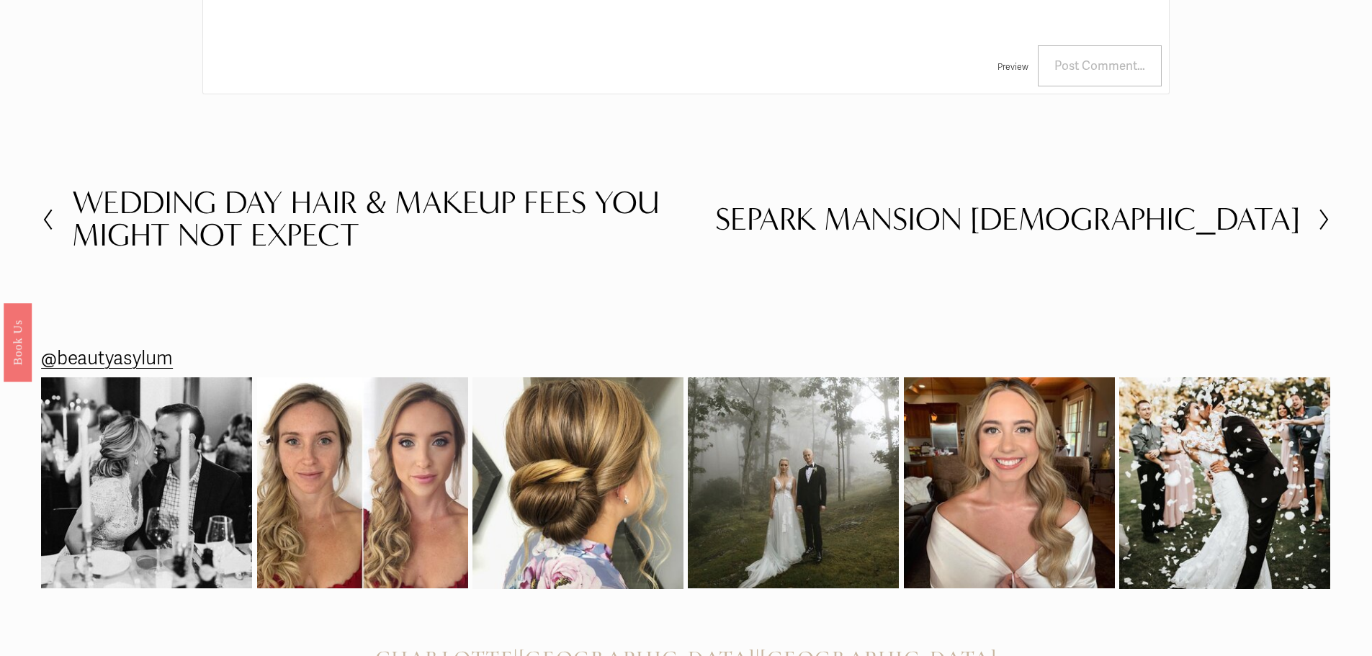
scroll to position [2952, 0]
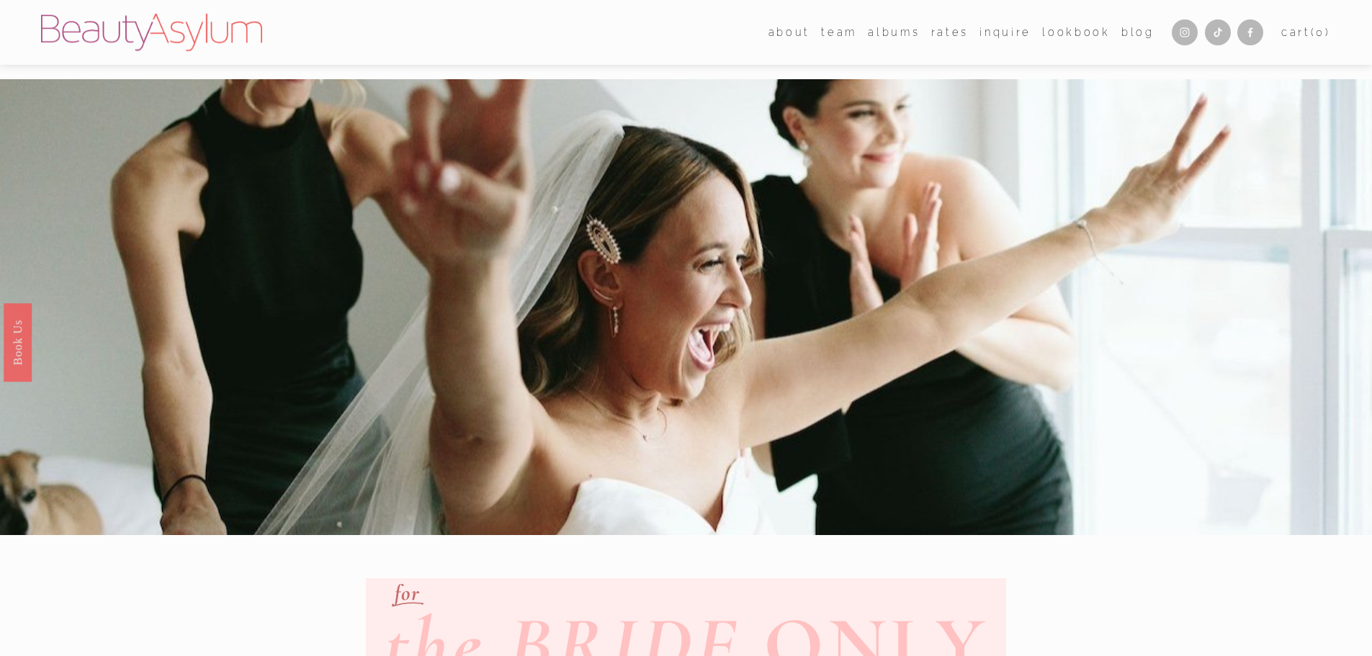
click at [1263, 42] on div "Cart ( 0 )" at bounding box center [1297, 32] width 68 height 19
click at [1281, 30] on link "Cart ( 0 )" at bounding box center [1306, 32] width 50 height 19
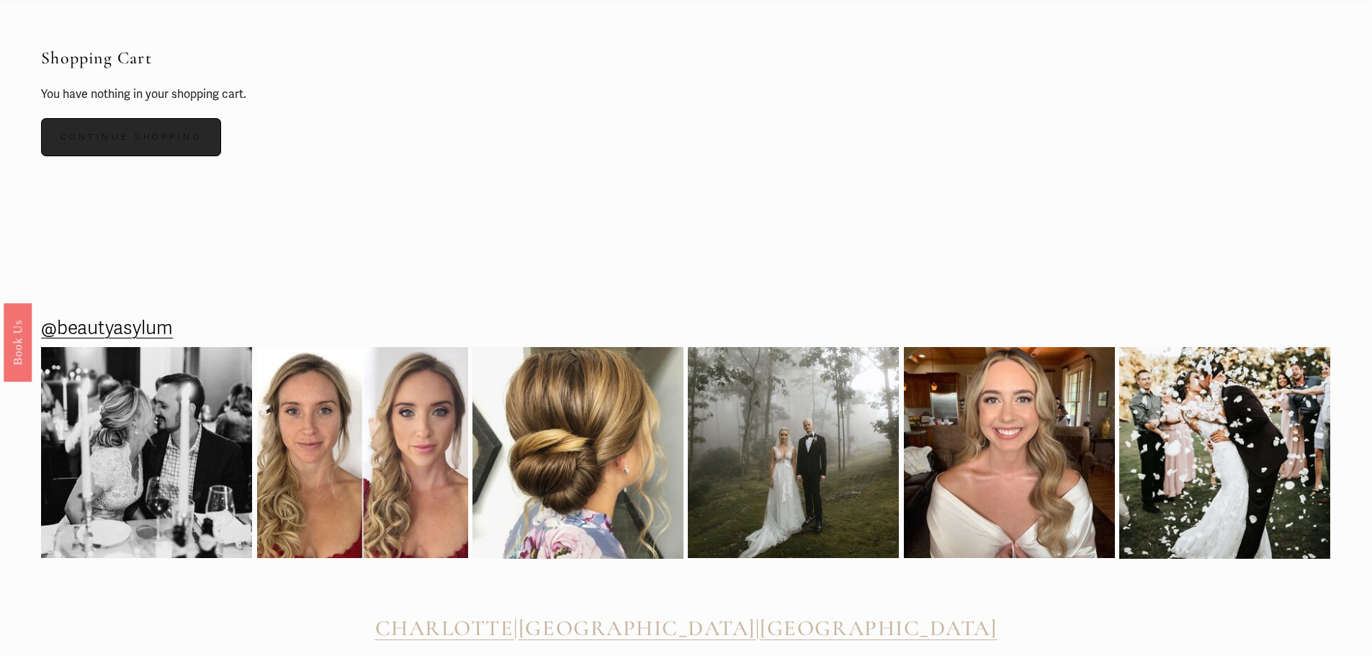
scroll to position [72, 0]
click at [181, 141] on link "Continue Shopping" at bounding box center [131, 136] width 180 height 38
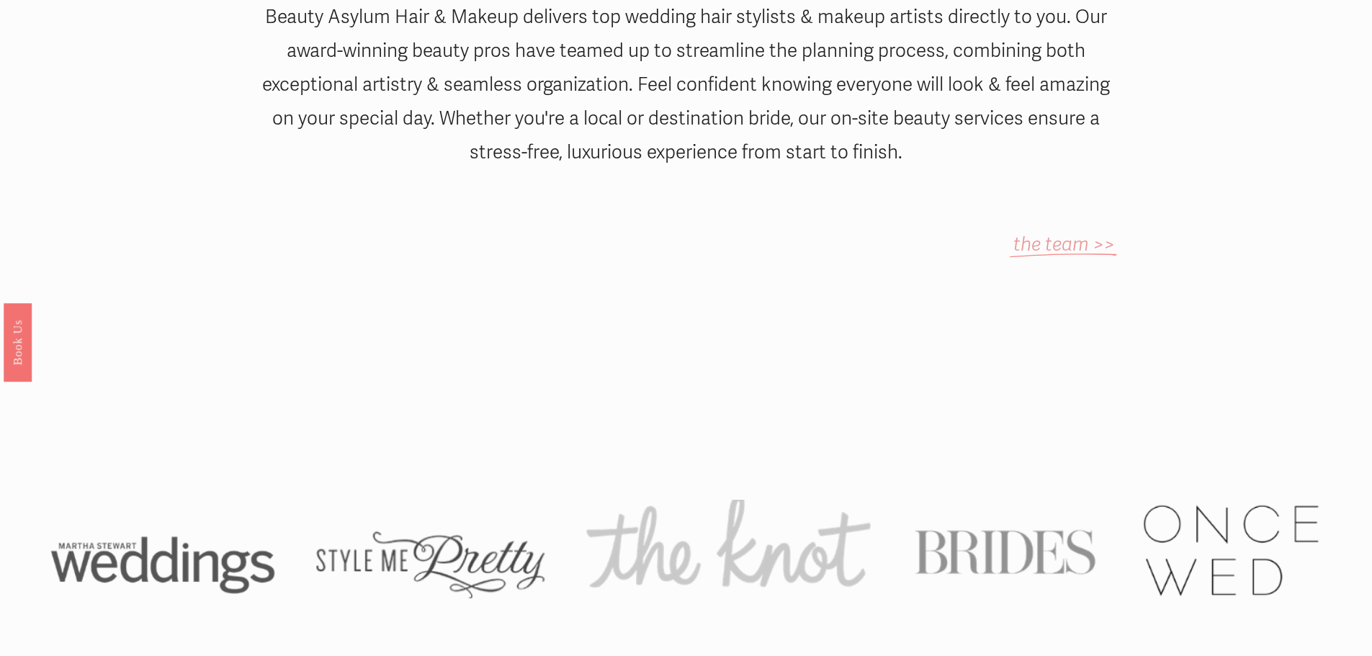
scroll to position [864, 0]
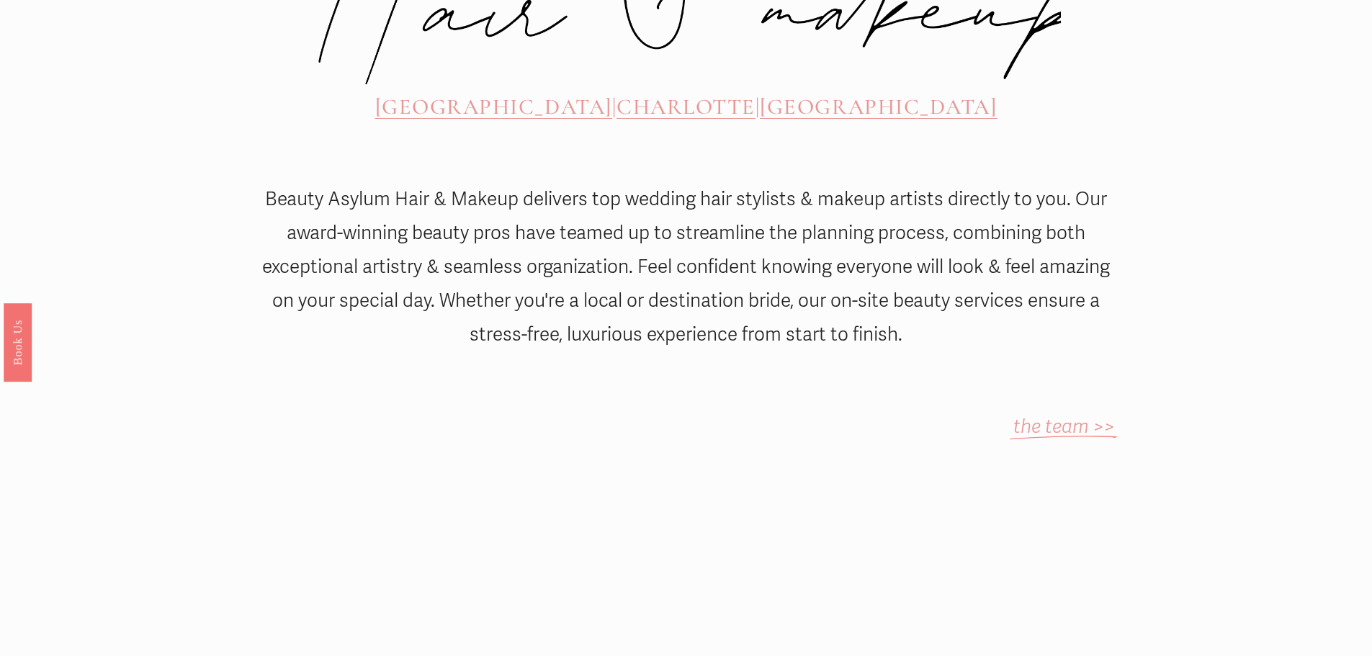
click at [510, 76] on div "[GEOGRAPHIC_DATA] | [GEOGRAPHIC_DATA] | [GEOGRAPHIC_DATA]" at bounding box center [686, 107] width 641 height 63
click at [511, 94] on span "[GEOGRAPHIC_DATA]" at bounding box center [493, 107] width 237 height 27
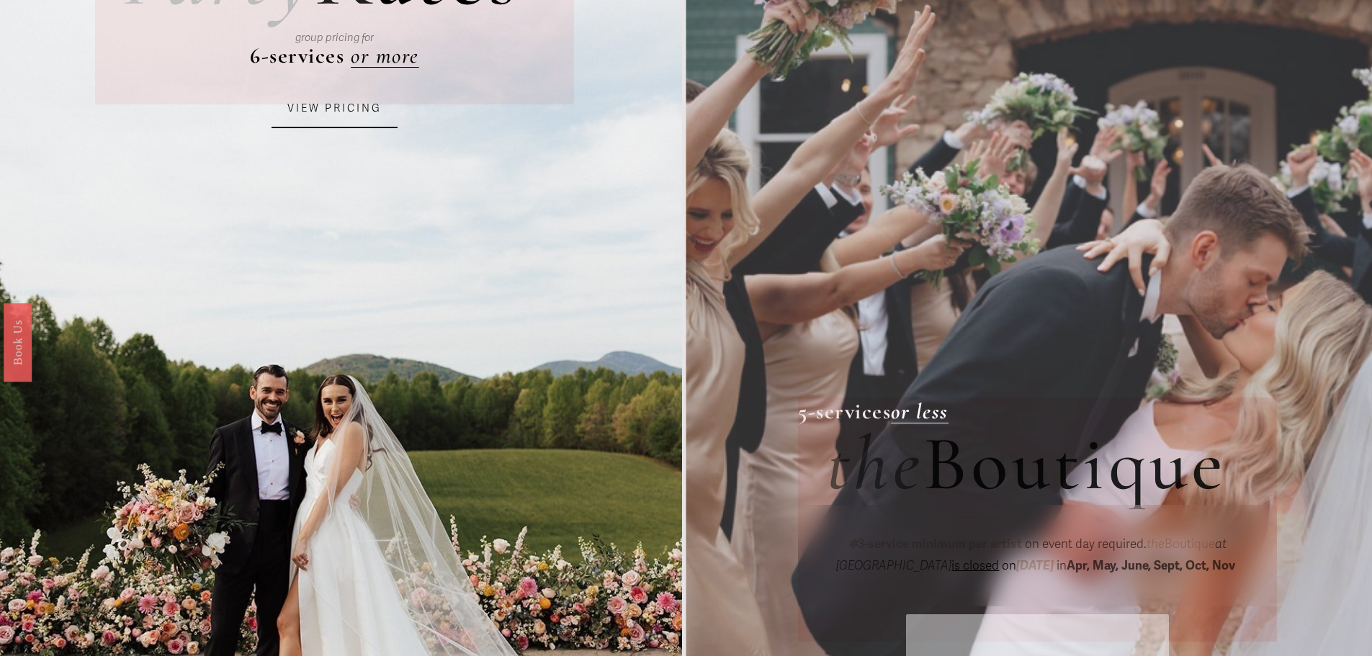
scroll to position [360, 0]
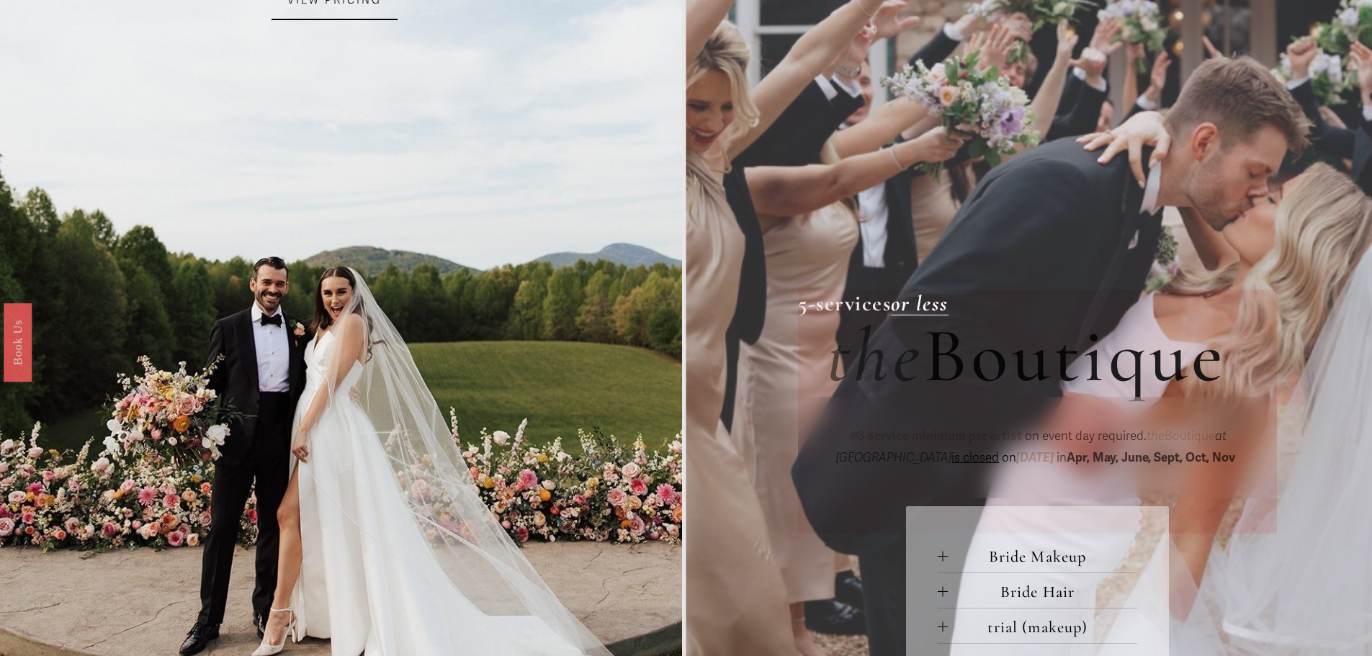
click at [332, 12] on link "VIEW PRICING" at bounding box center [334, 0] width 126 height 39
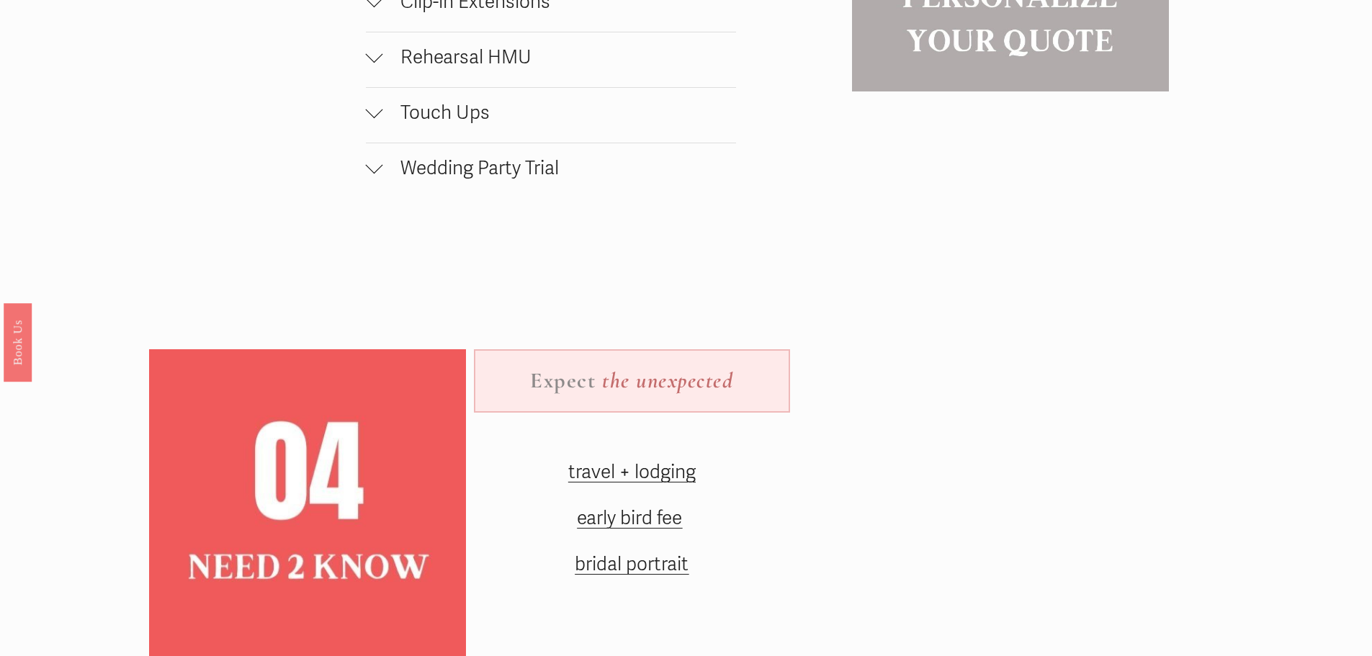
scroll to position [2088, 0]
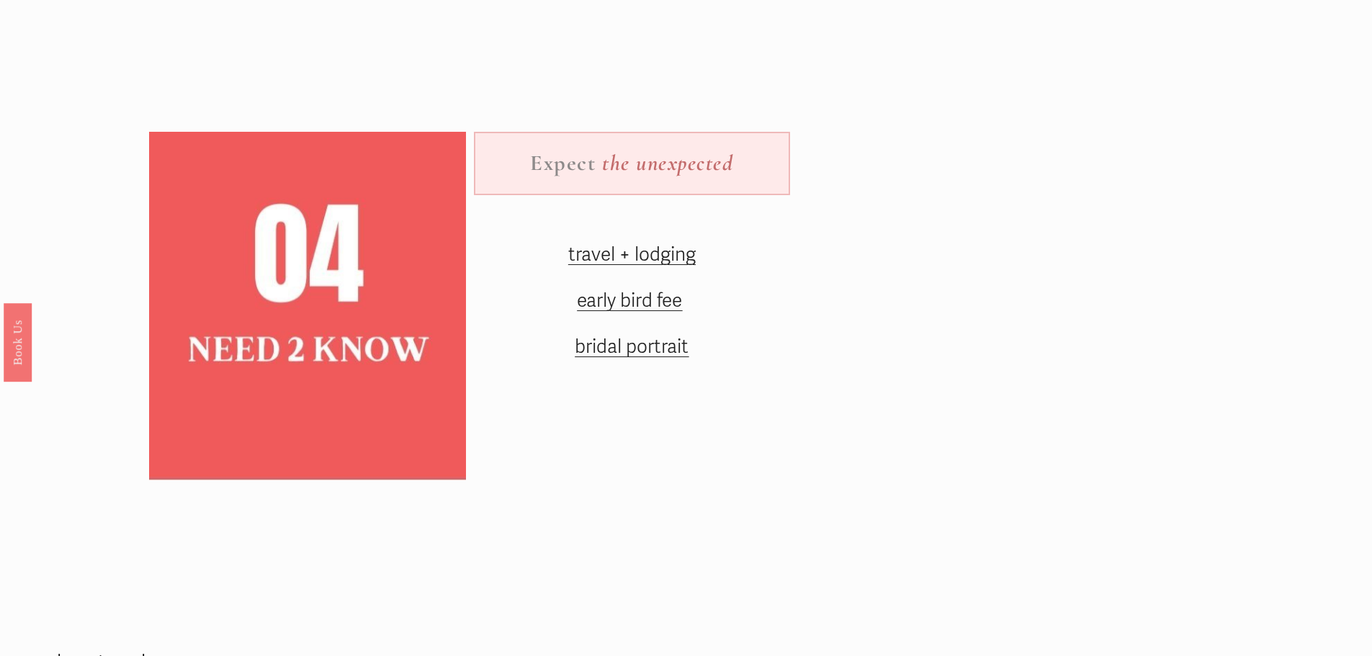
click at [612, 359] on span "bridal portrait" at bounding box center [632, 347] width 114 height 23
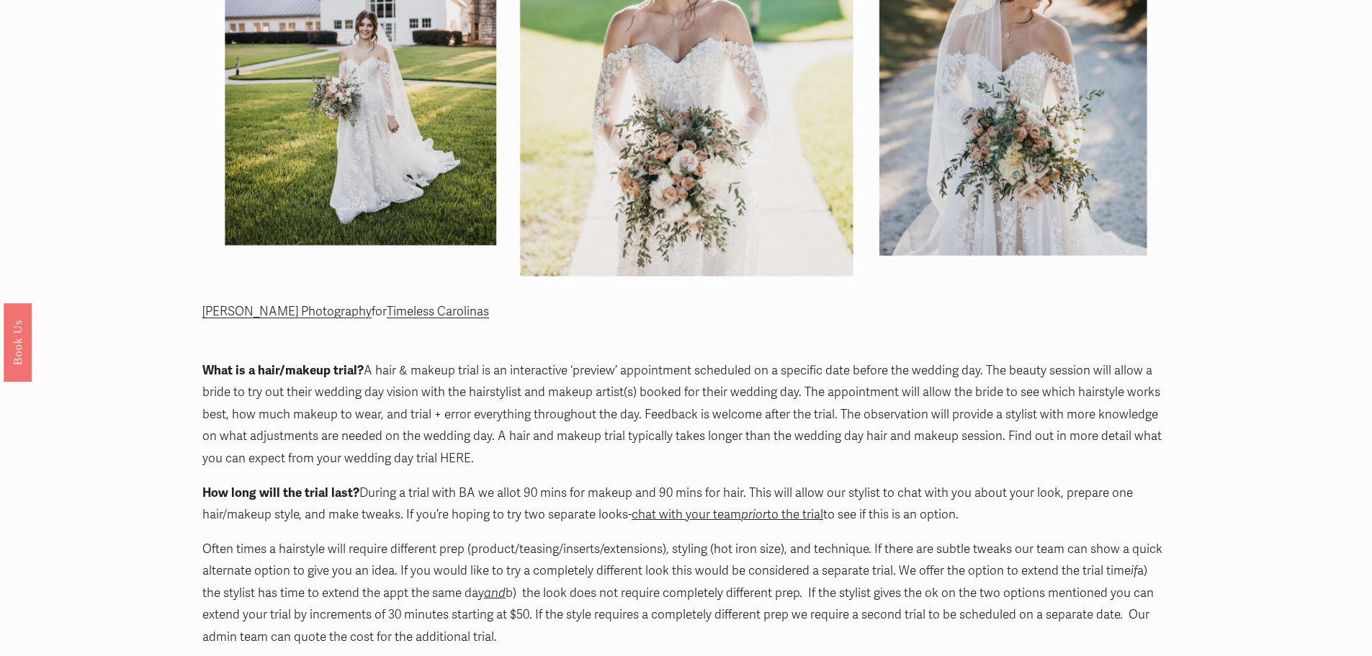
scroll to position [720, 0]
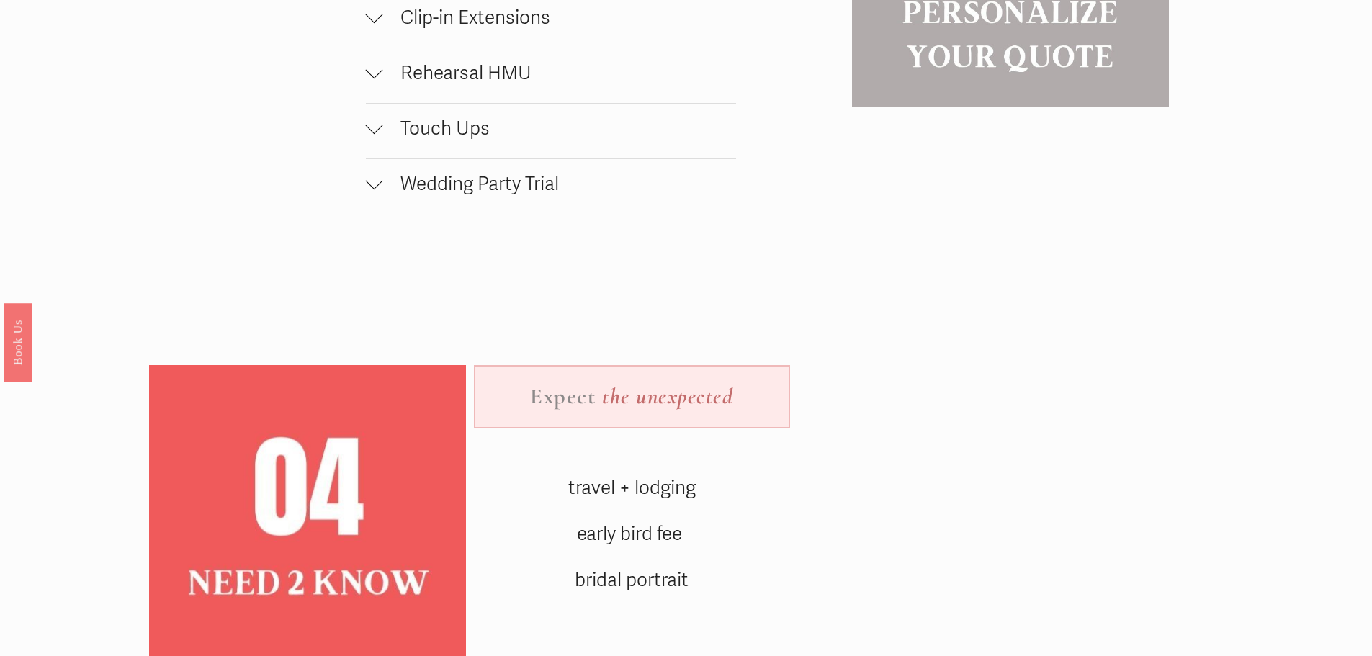
scroll to position [1656, 0]
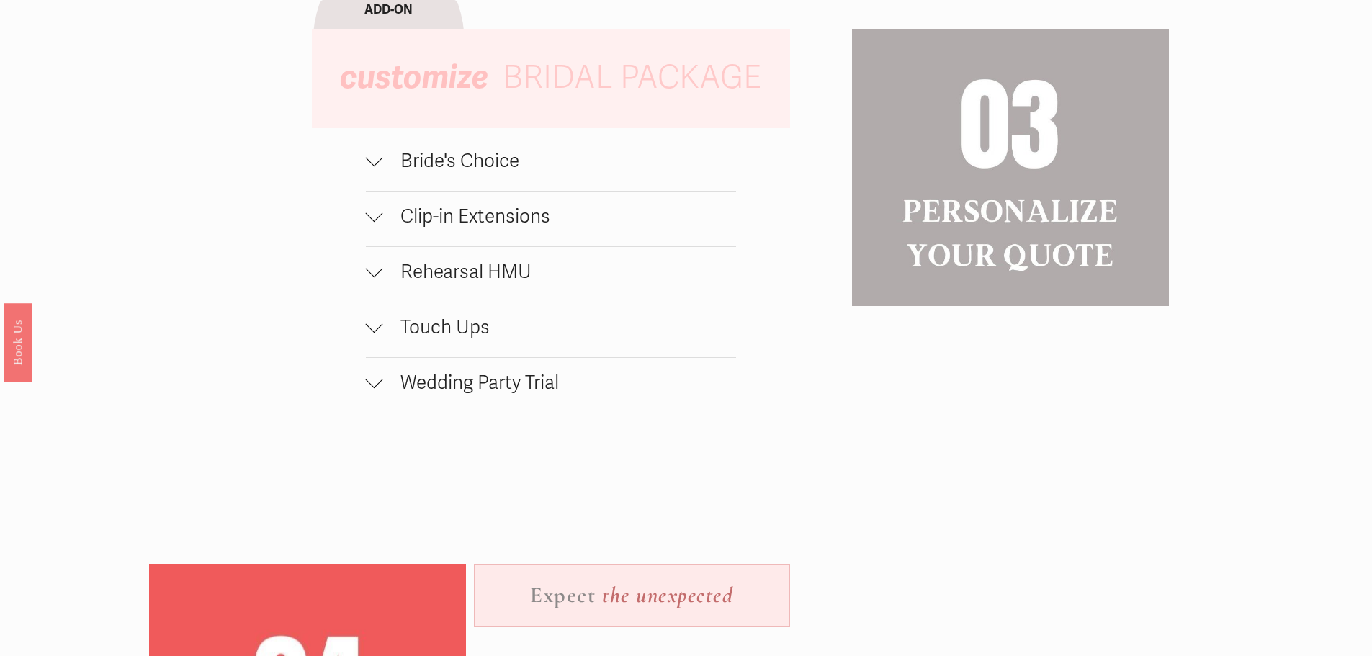
click at [474, 279] on span "Rehearsal HMU" at bounding box center [559, 272] width 353 height 23
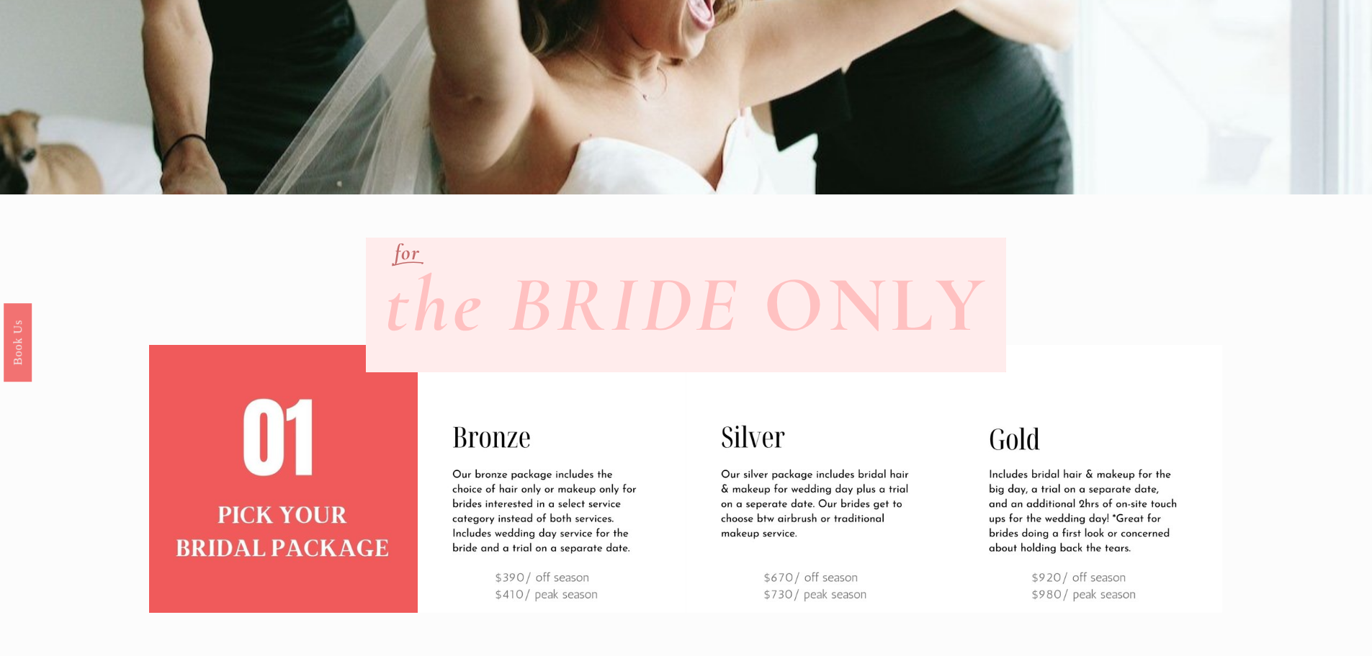
scroll to position [576, 0]
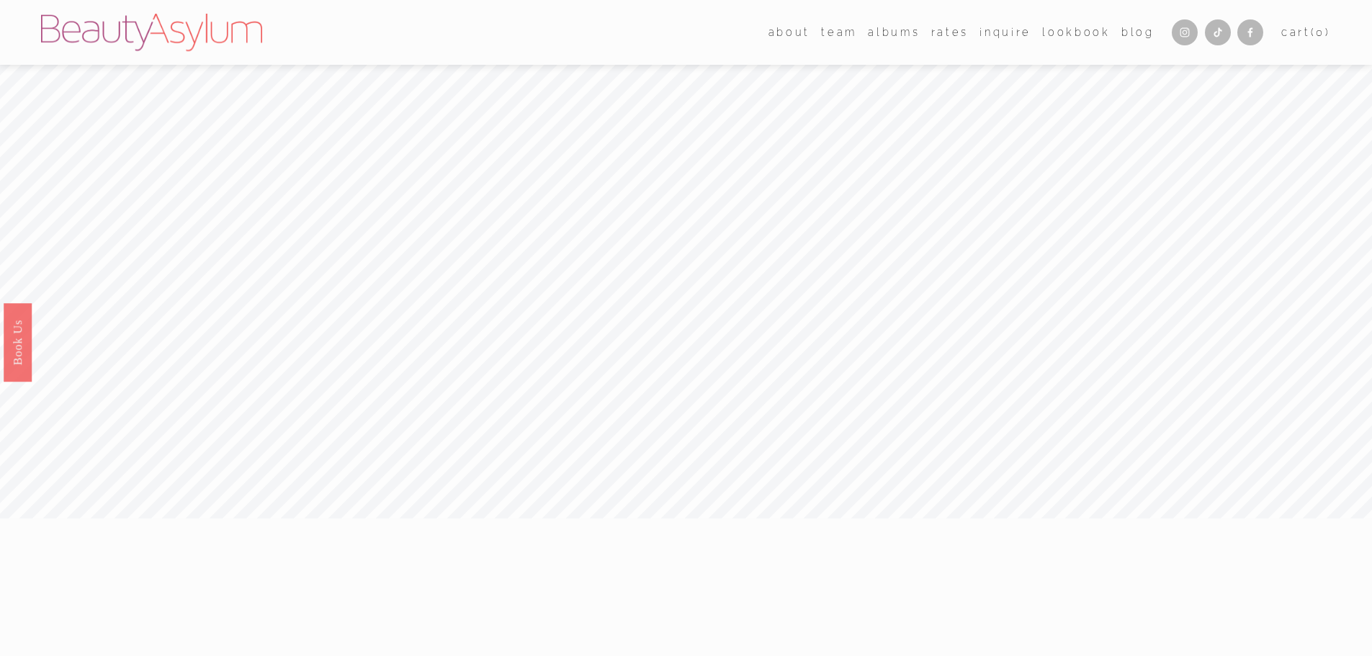
click at [952, 30] on link "Rates" at bounding box center [949, 32] width 37 height 21
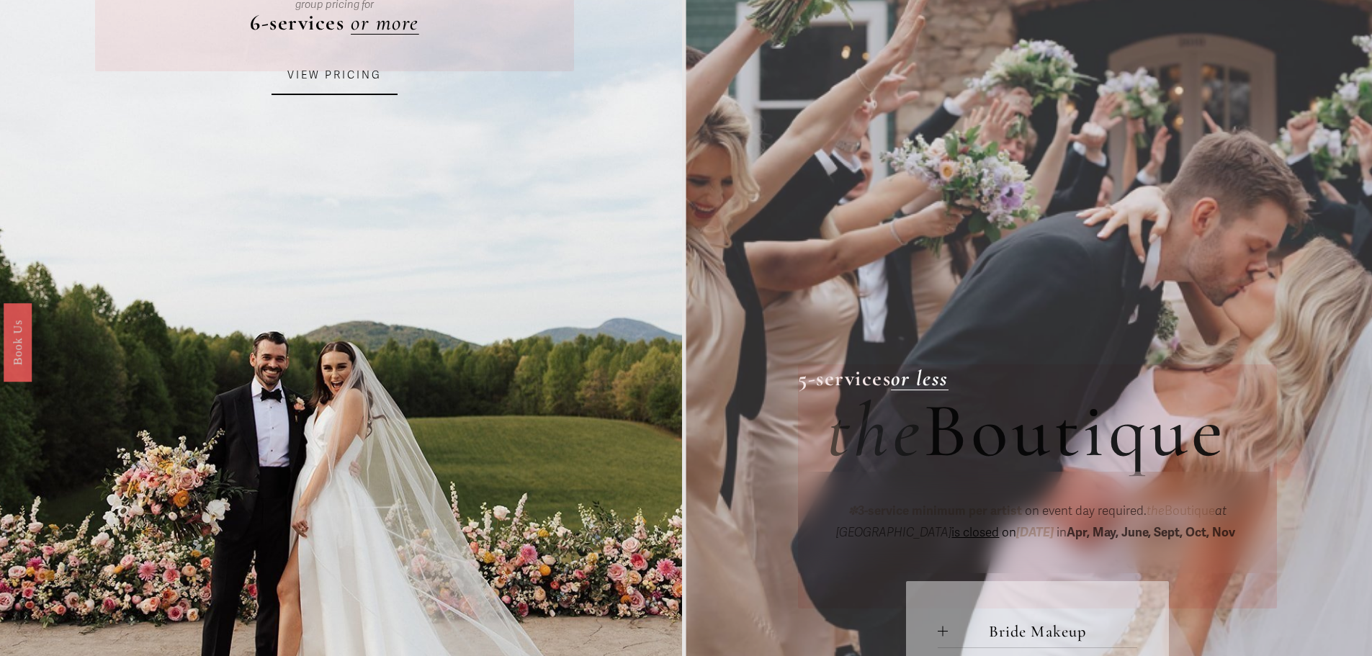
scroll to position [216, 0]
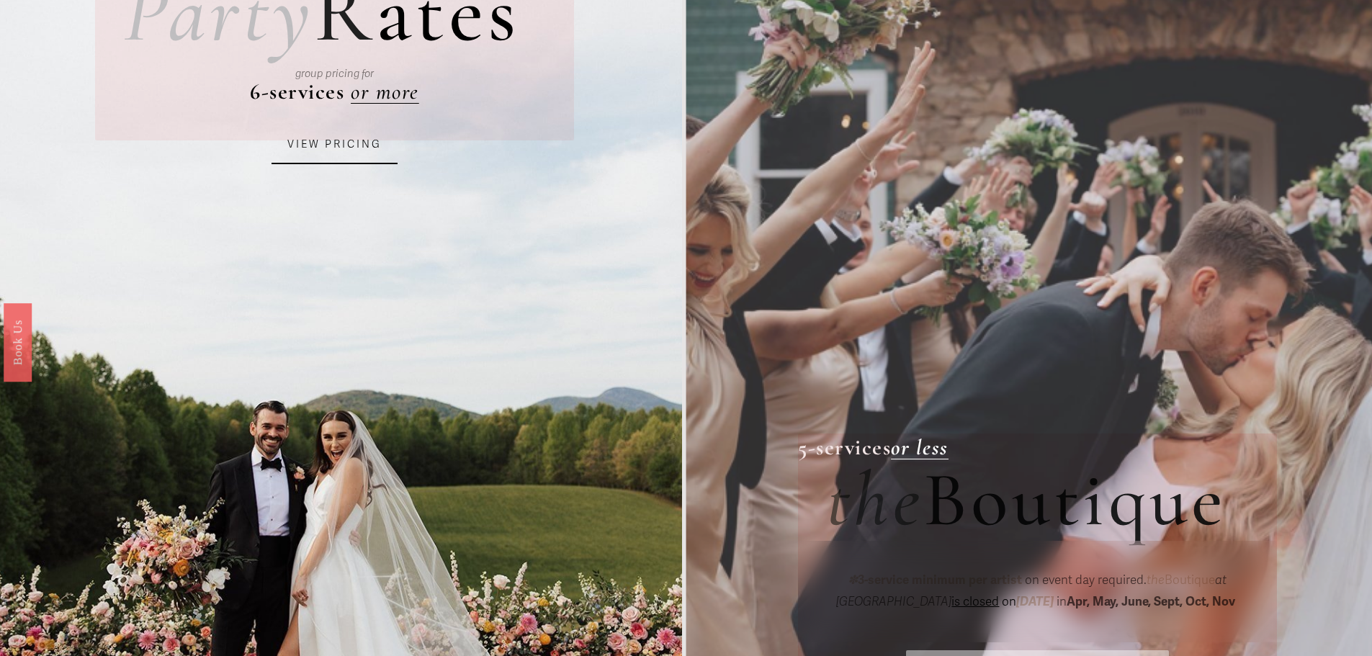
click at [327, 155] on link "VIEW PRICING" at bounding box center [334, 144] width 126 height 39
